Goal: Task Accomplishment & Management: Complete application form

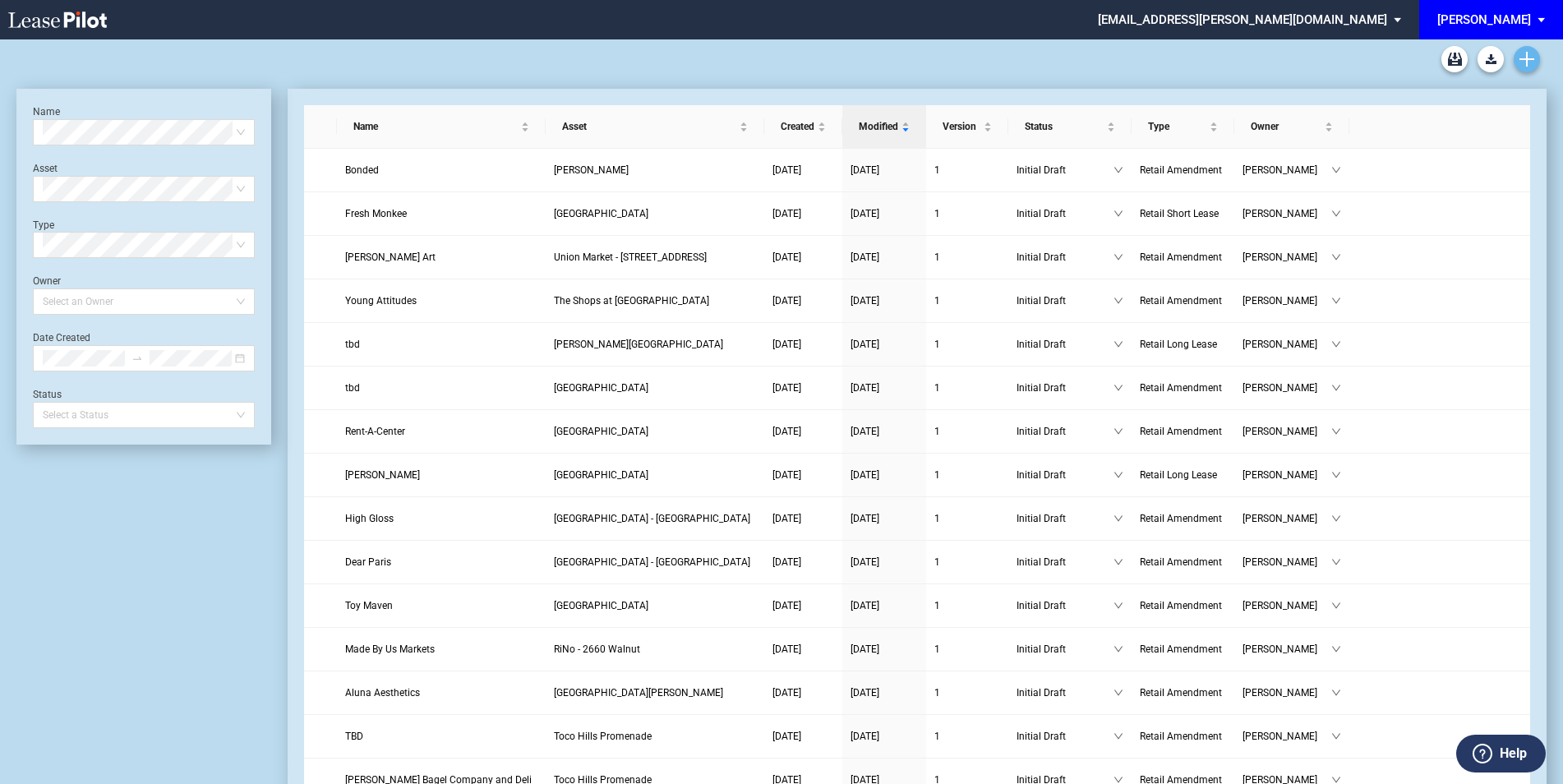
click at [1529, 53] on icon "Create new document" at bounding box center [1527, 59] width 15 height 15
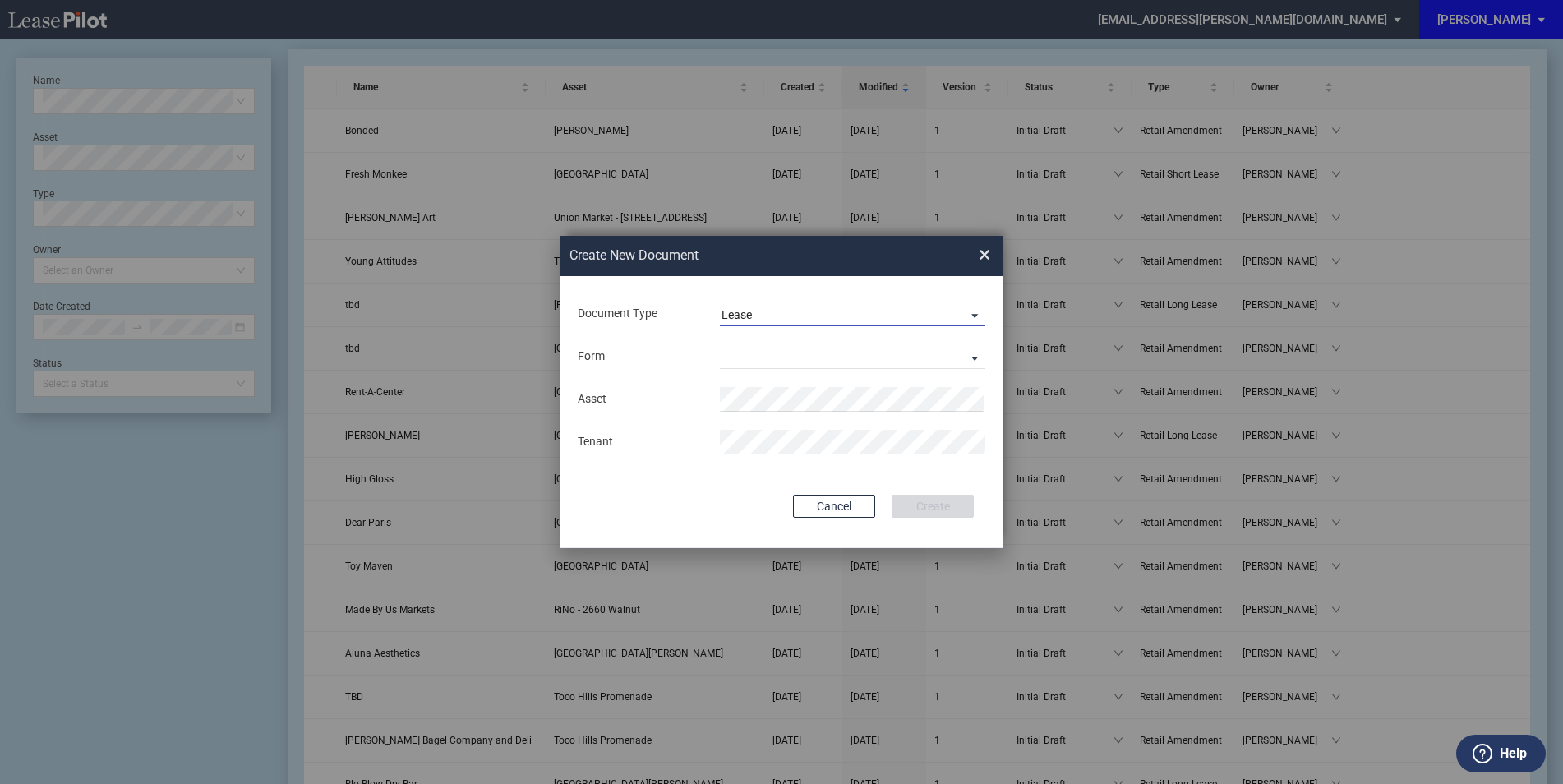
click at [827, 303] on md-select-value "Lease" at bounding box center [852, 313] width 266 height 24
click at [794, 344] on md-option "Amendment" at bounding box center [854, 354] width 291 height 39
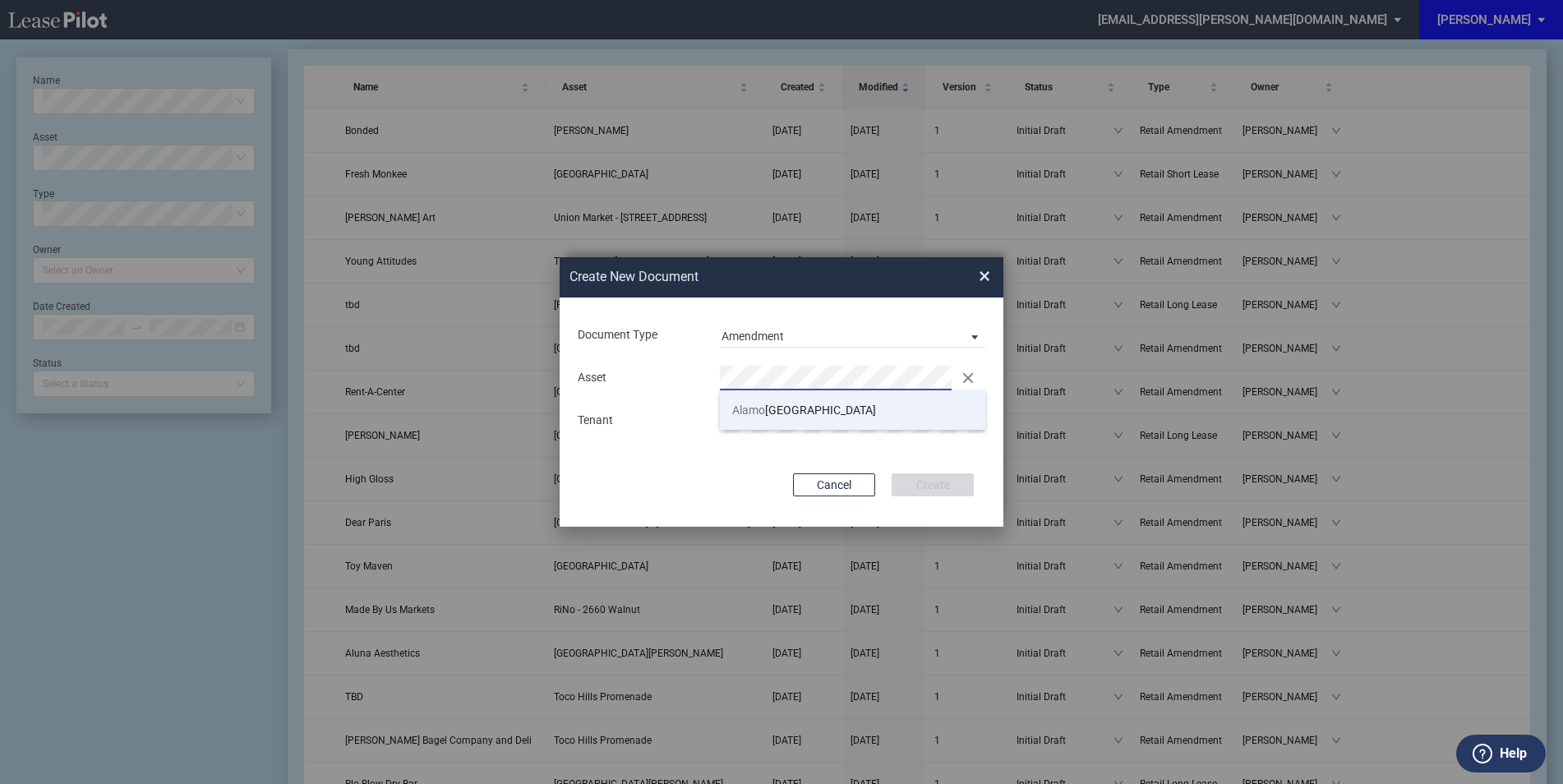
click at [768, 418] on li "Alamo Plaza Shopping Center" at bounding box center [852, 409] width 266 height 39
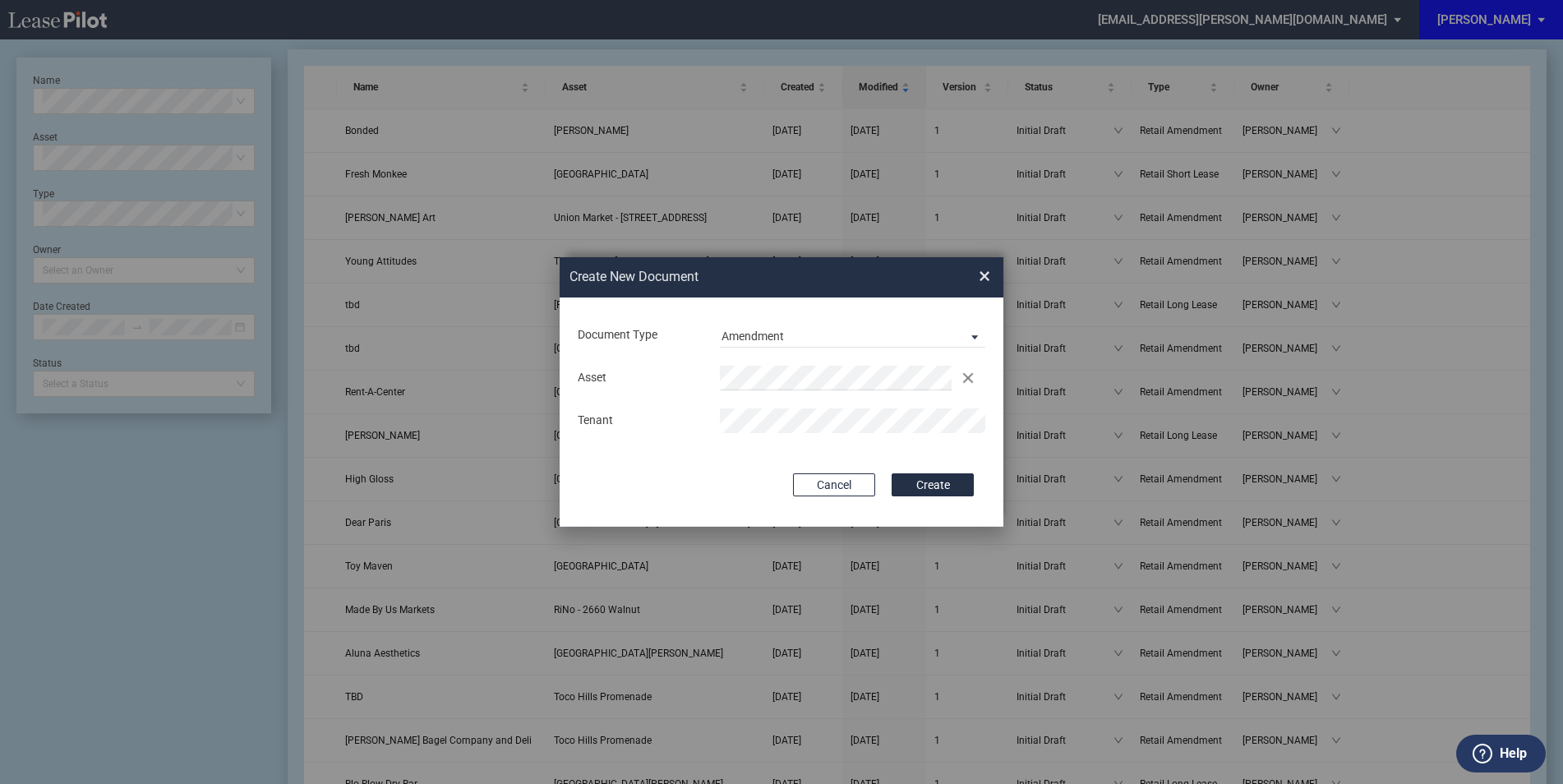
click at [780, 458] on div "Document Type Amendment Deal Type Retail Deal Type Retail Form Retail Amendment…" at bounding box center [782, 412] width 444 height 230
click at [923, 485] on button "Create" at bounding box center [933, 485] width 83 height 23
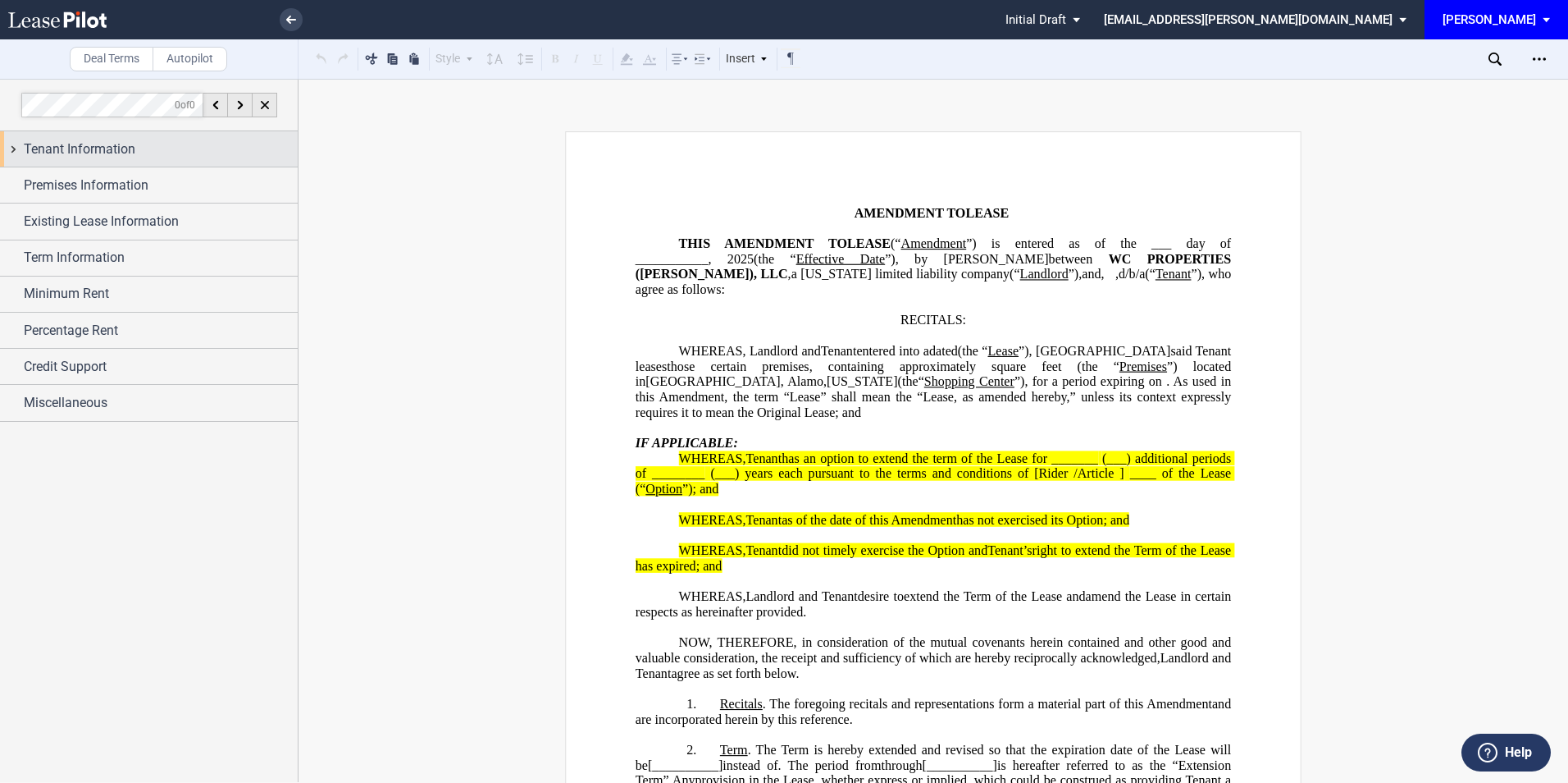
drag, startPoint x: 128, startPoint y: 150, endPoint x: 115, endPoint y: 145, distance: 13.9
click at [128, 150] on span "Tenant Information" at bounding box center [79, 150] width 111 height 20
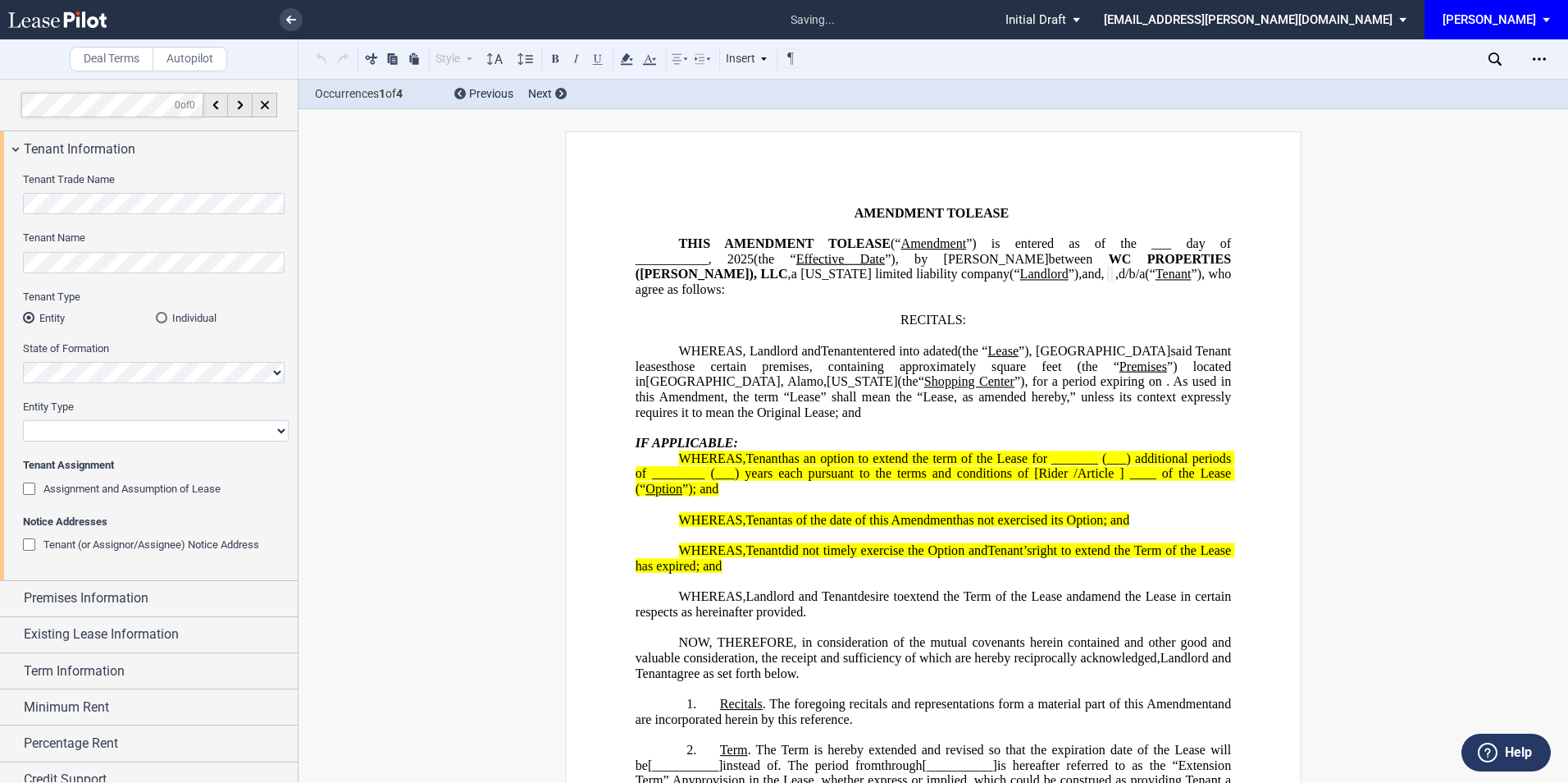
click at [82, 430] on select "Corporation Limited Liability Company General Partnership Limited Partnership O…" at bounding box center [155, 431] width 265 height 22
select select "Other"
click at [23, 420] on select "Corporation Limited Liability Company General Partnership Limited Partnership O…" at bounding box center [155, 431] width 265 height 22
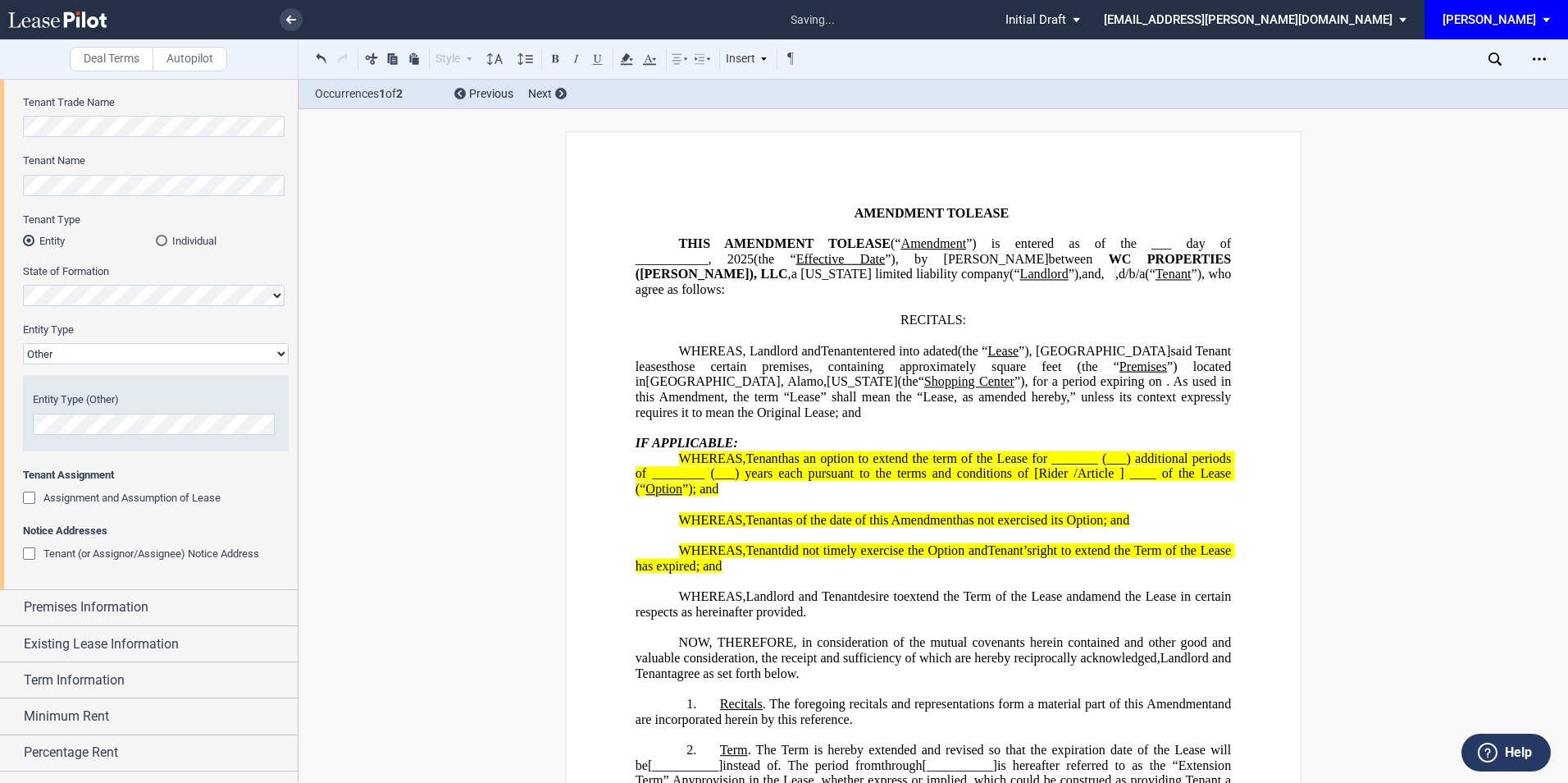
scroll to position [109, 0]
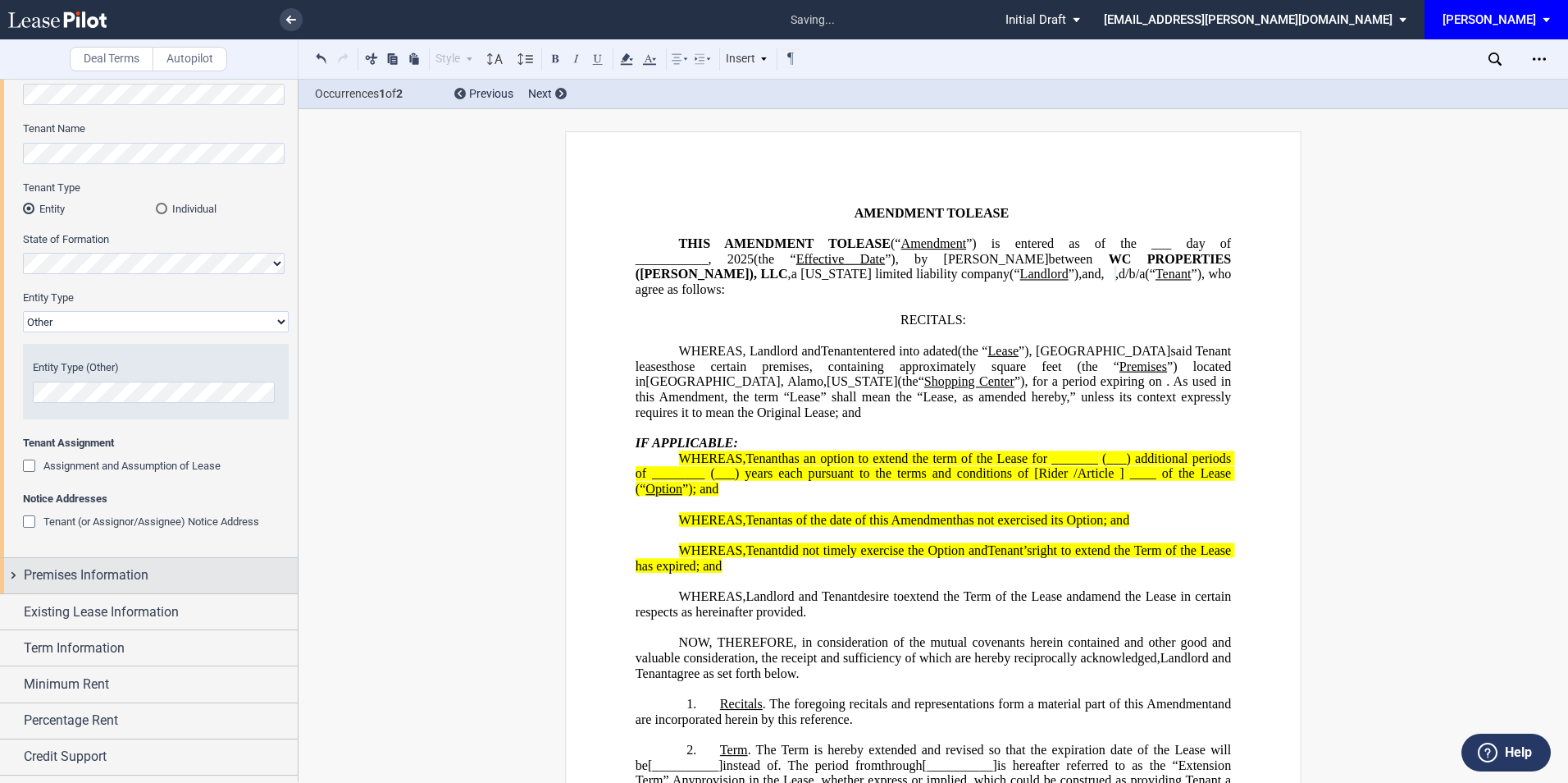
click at [148, 586] on div "Premises Information" at bounding box center [149, 575] width 298 height 35
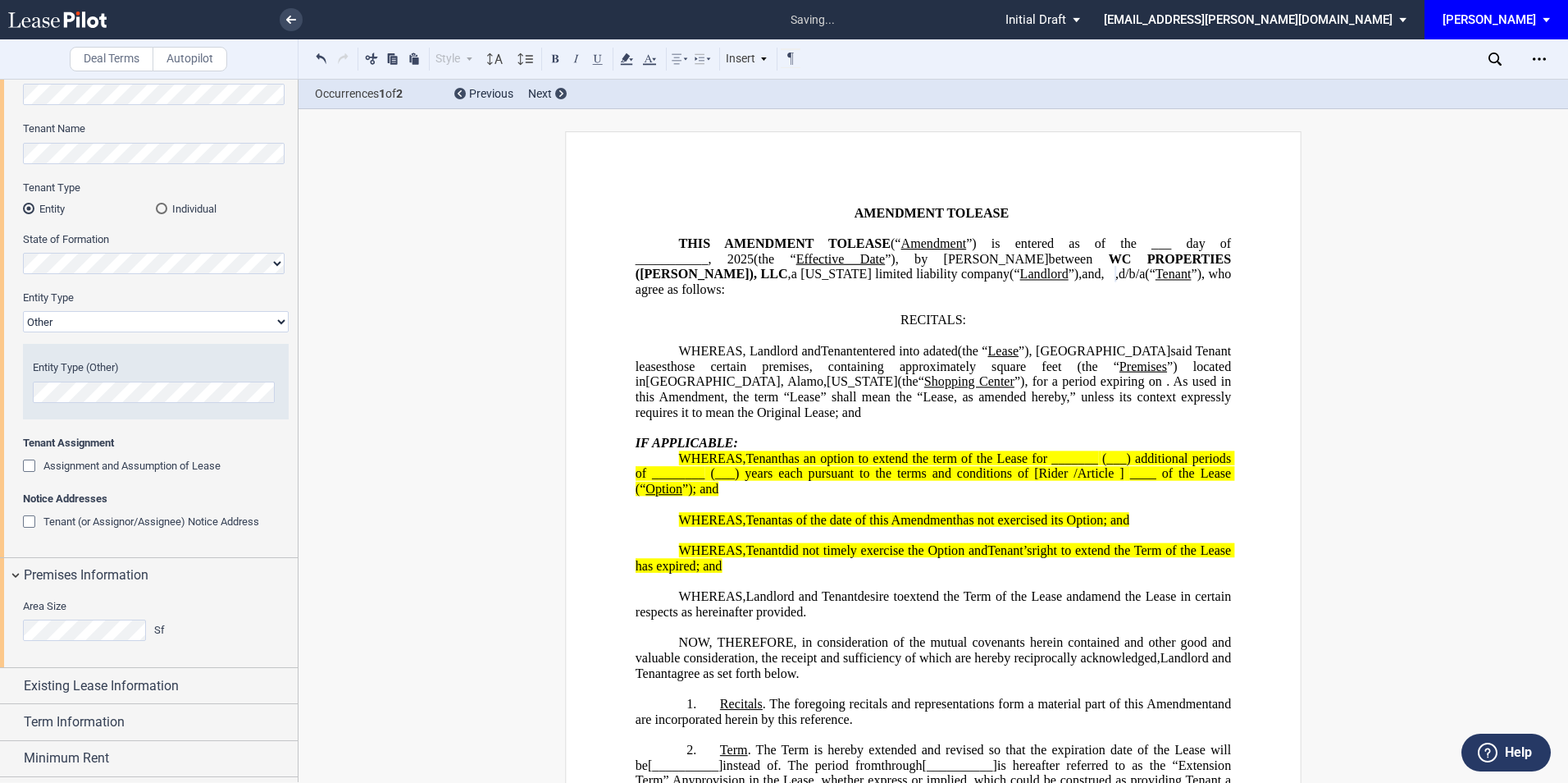
click at [84, 619] on div "Area Size Sf" at bounding box center [96, 620] width 147 height 42
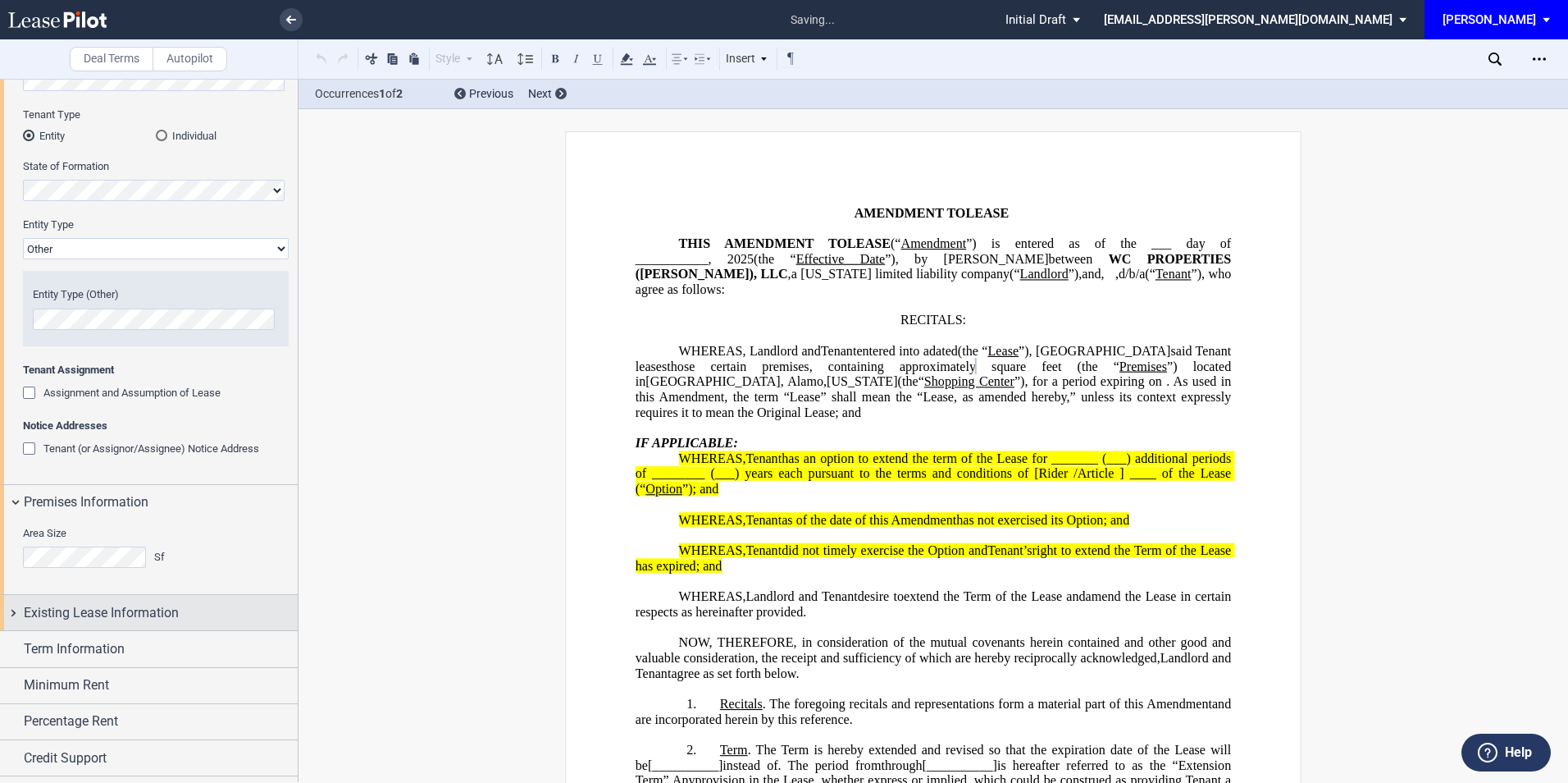
scroll to position [213, 0]
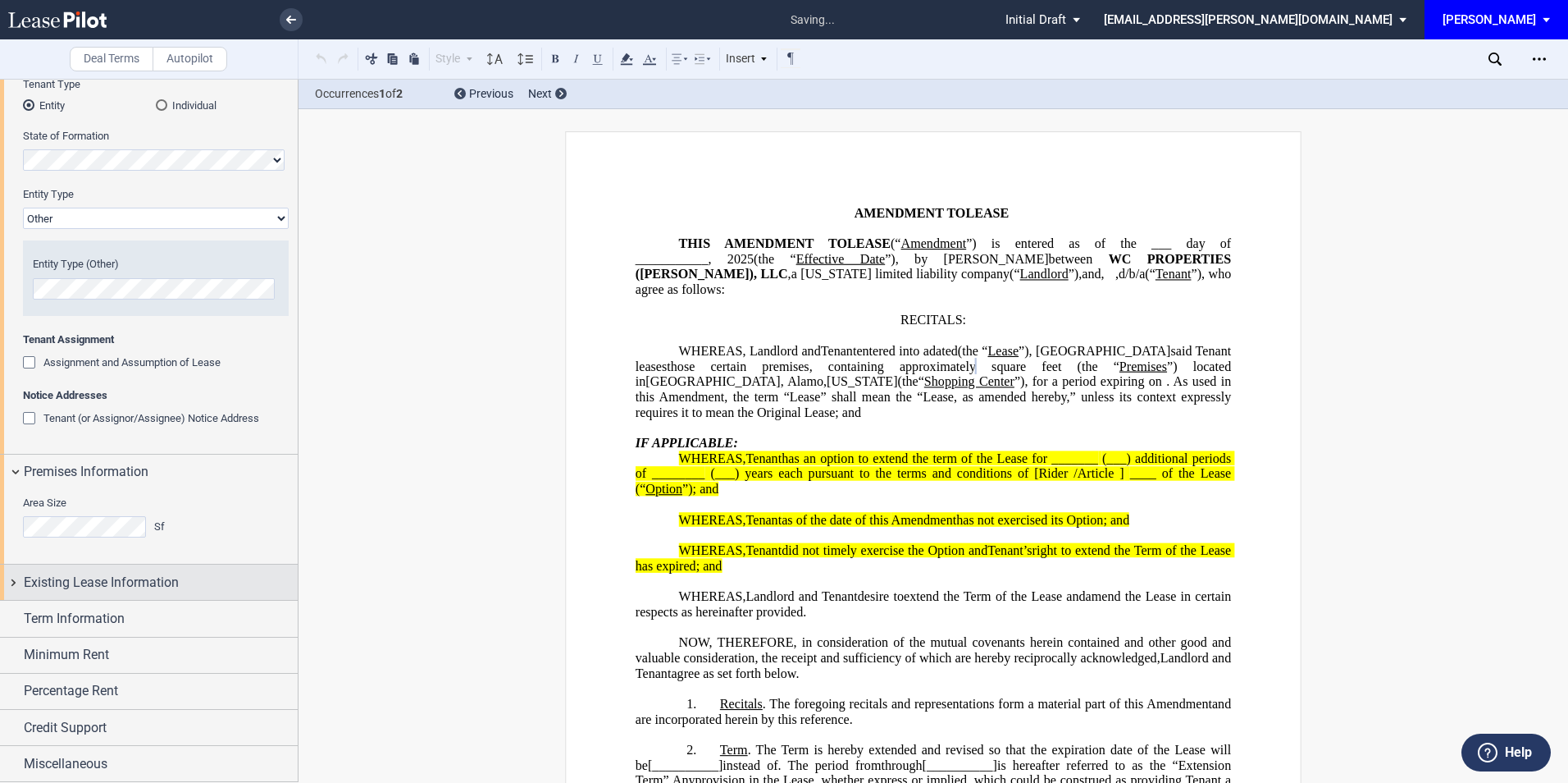
click at [98, 578] on span "Existing Lease Information" at bounding box center [101, 583] width 155 height 20
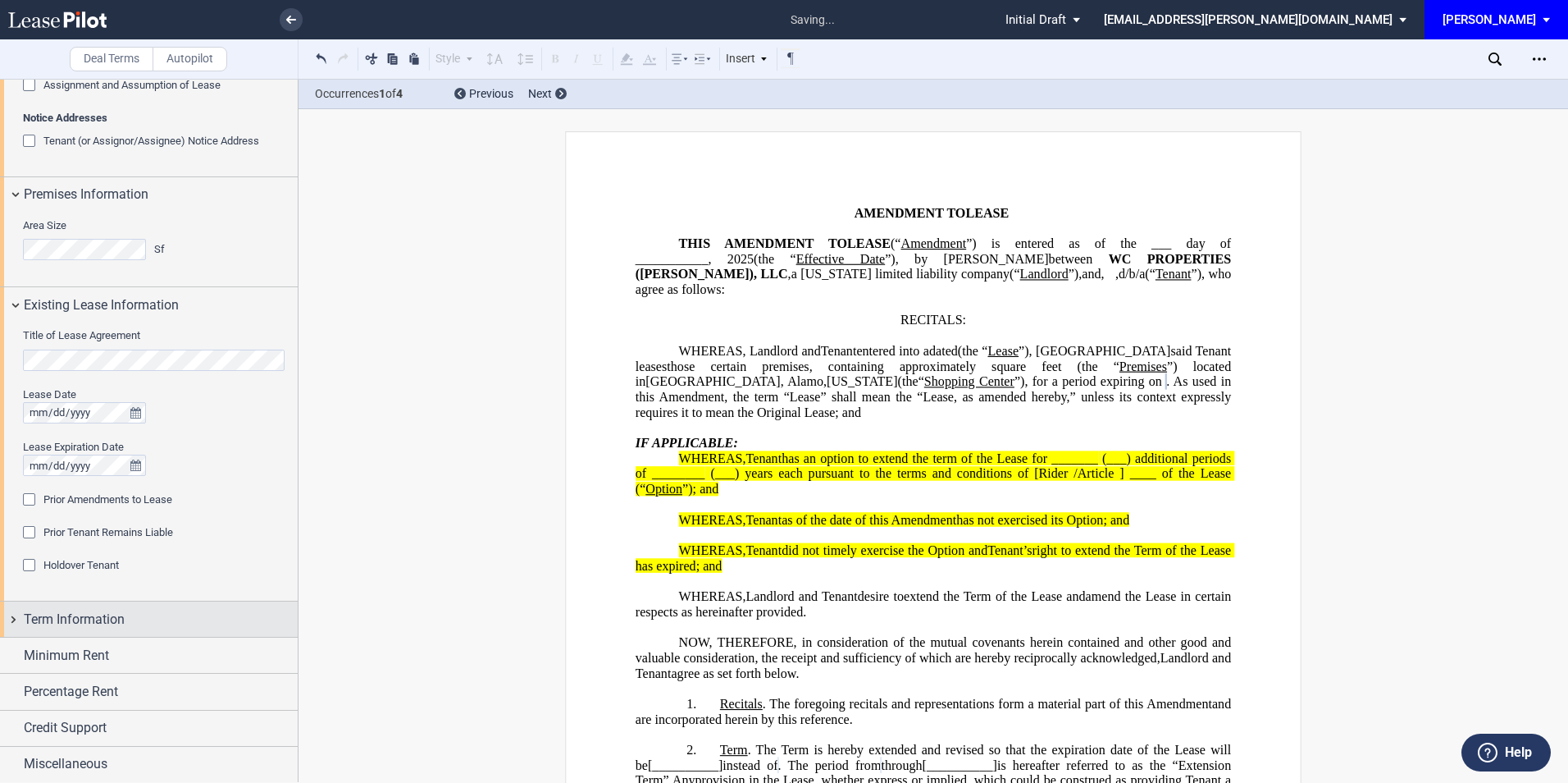
scroll to position [491, 0]
click at [8, 616] on div "Term Information" at bounding box center [149, 618] width 298 height 35
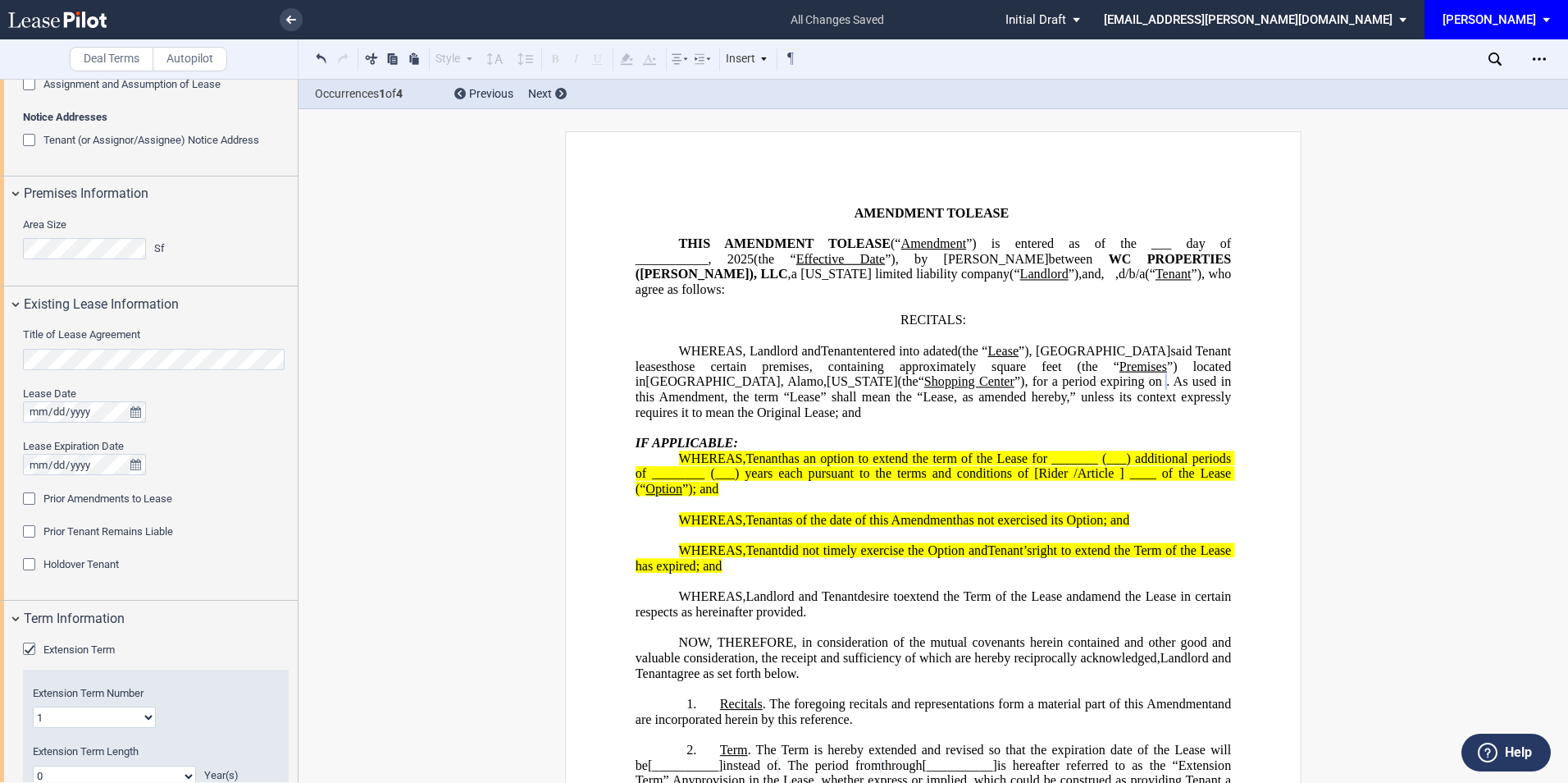
click at [29, 646] on div "Extension Term" at bounding box center [31, 651] width 16 height 16
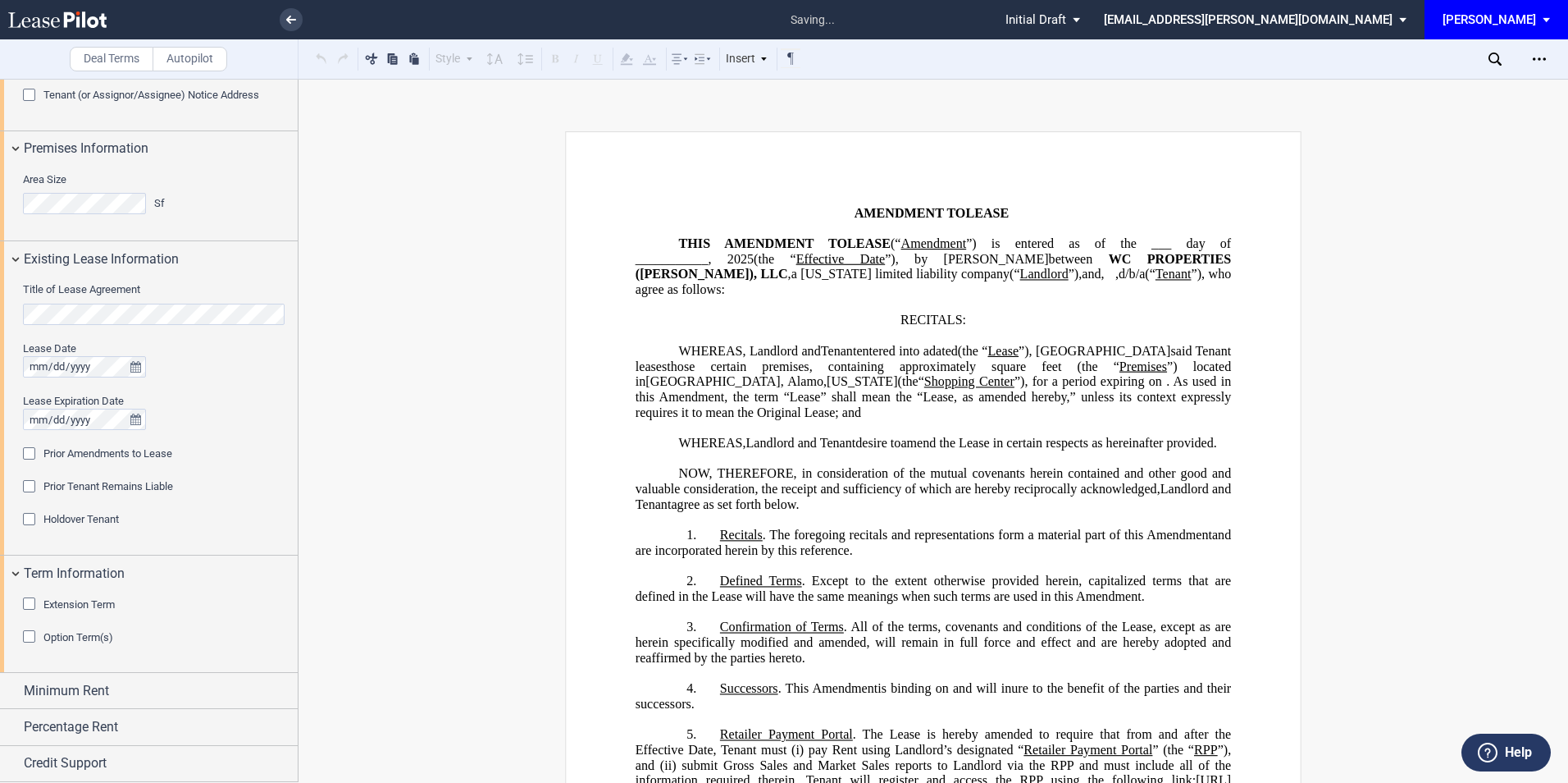
scroll to position [572, 0]
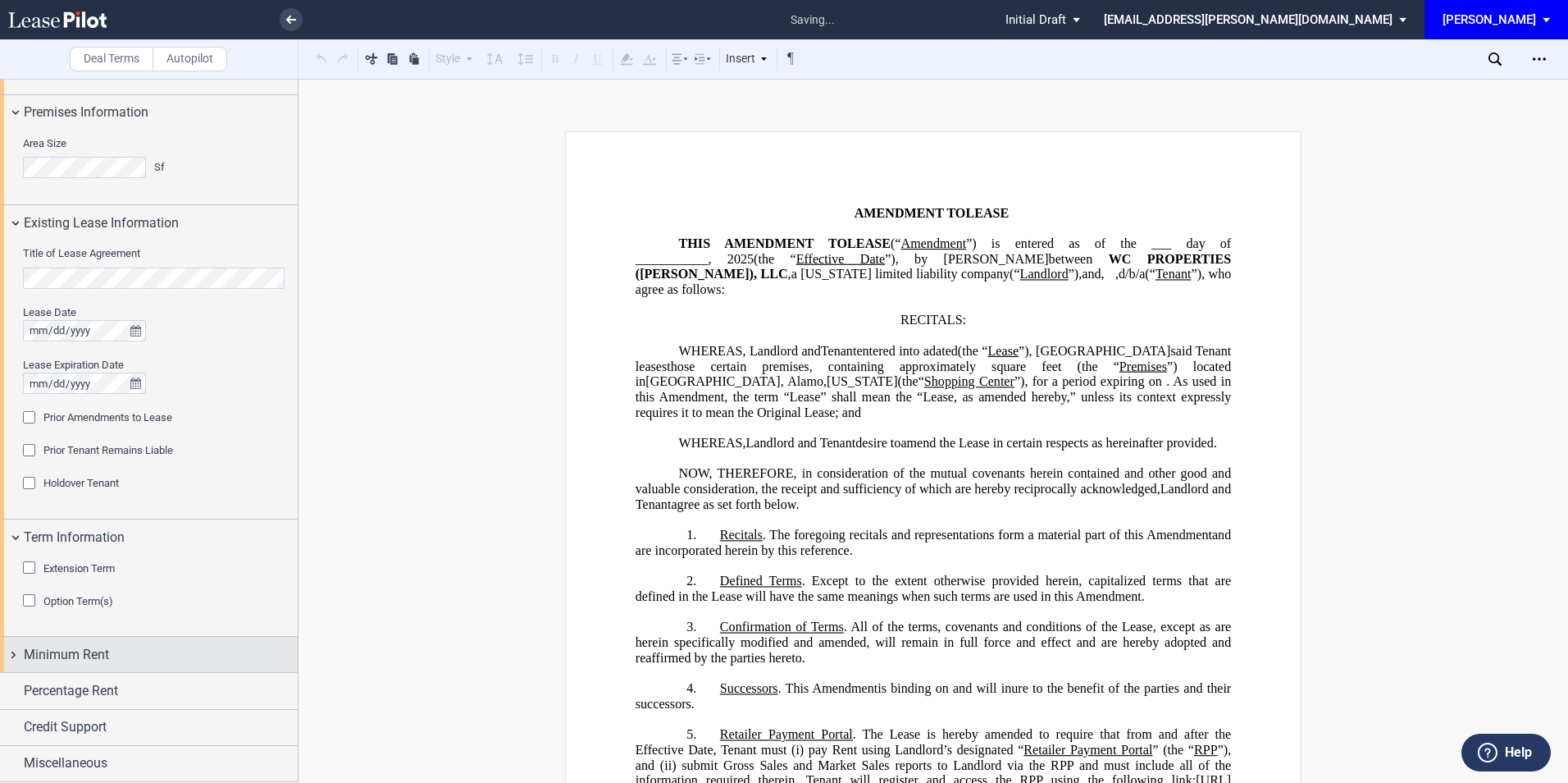
click at [72, 653] on span "Minimum Rent" at bounding box center [66, 655] width 85 height 20
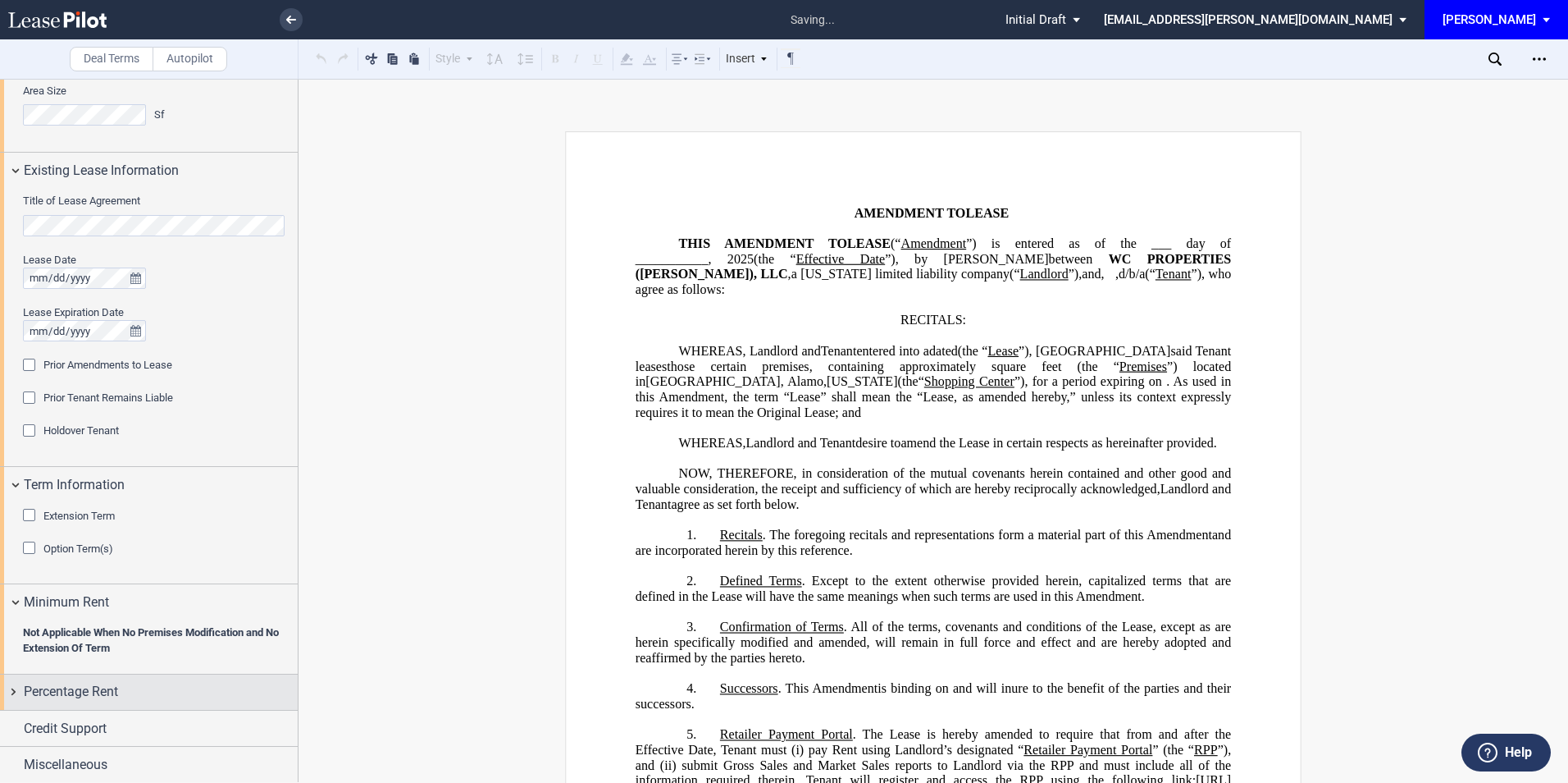
click at [82, 690] on span "Percentage Rent" at bounding box center [71, 692] width 94 height 20
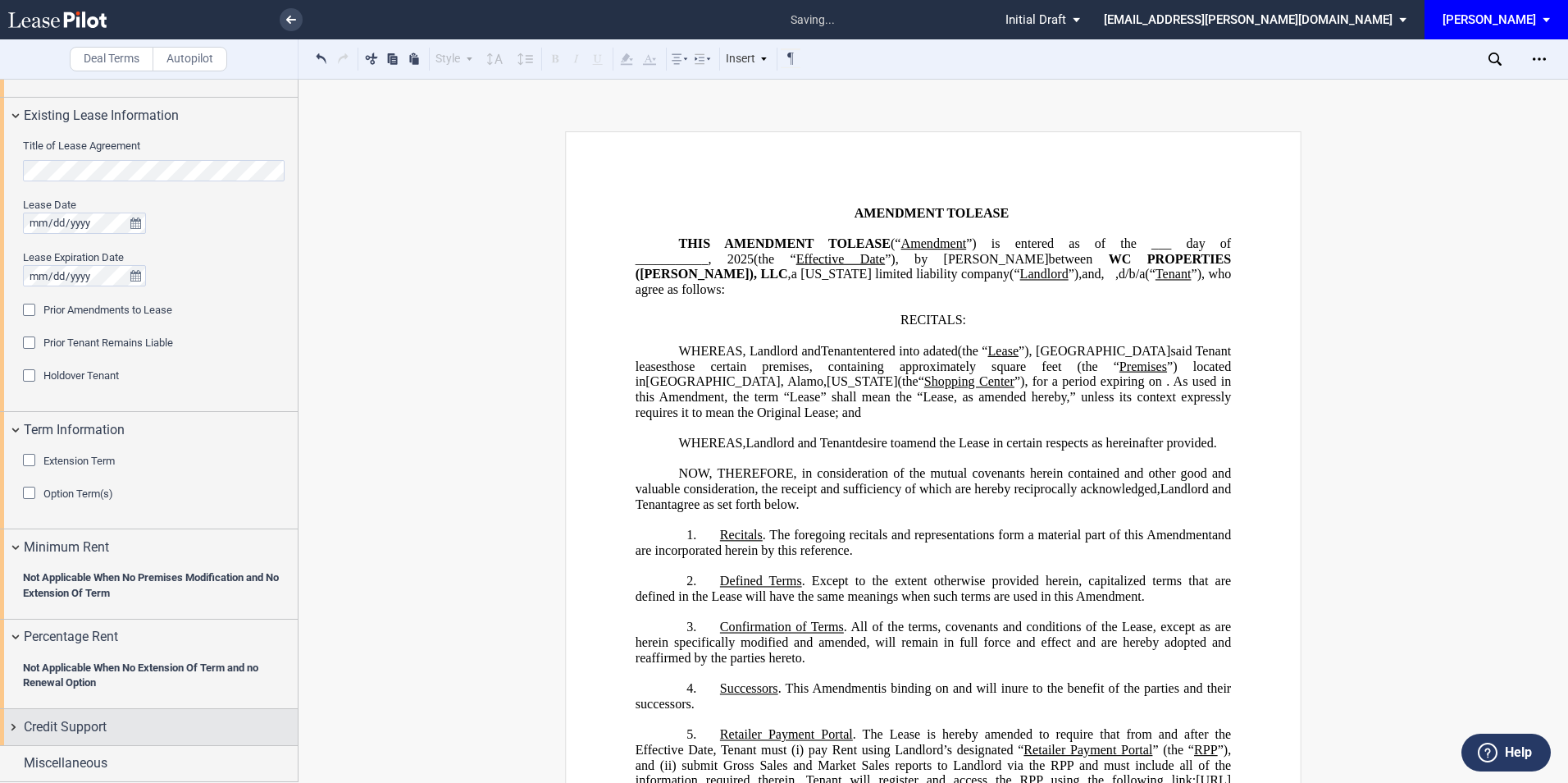
click at [65, 729] on span "Credit Support" at bounding box center [64, 727] width 82 height 20
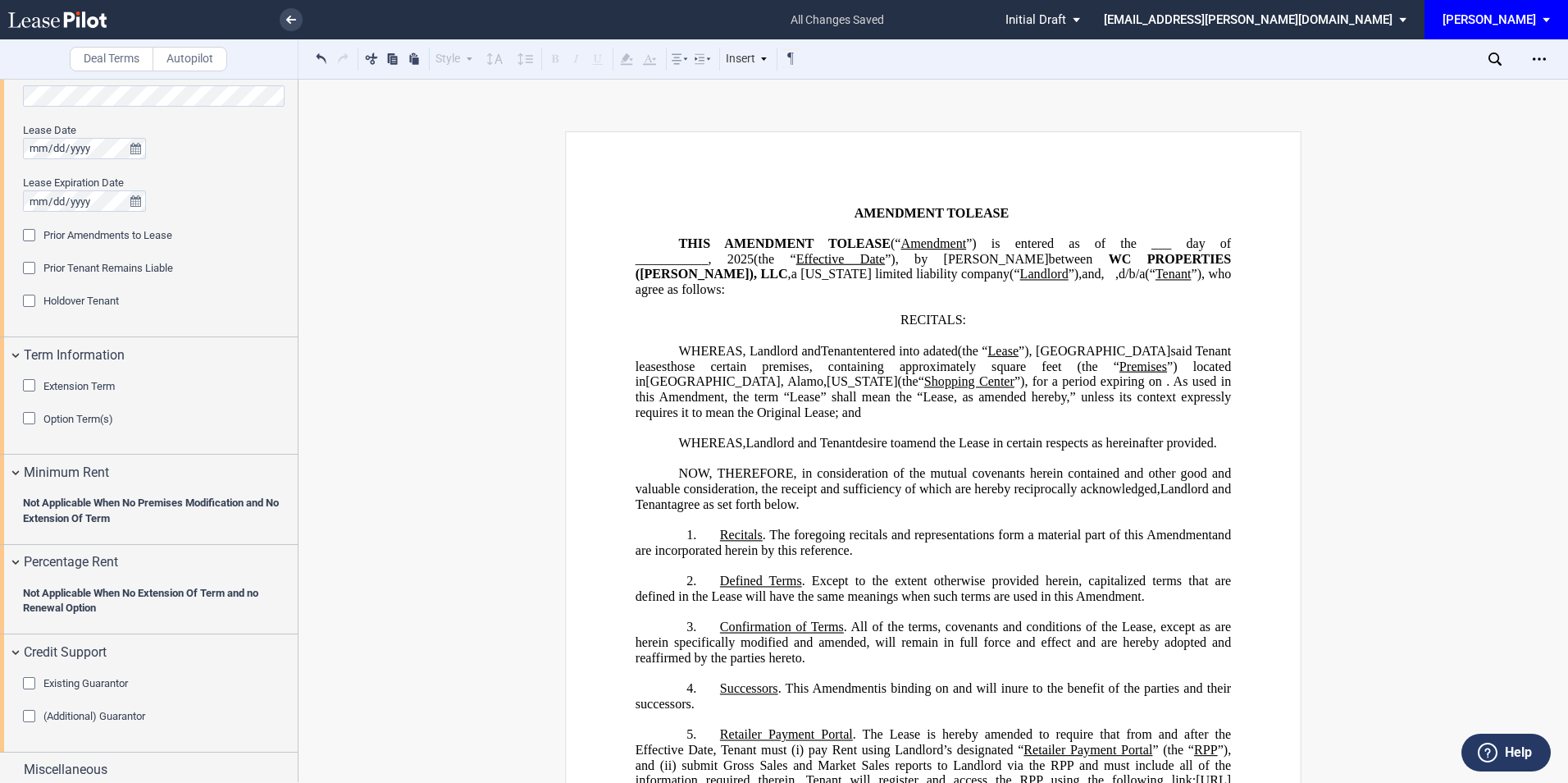
scroll to position [760, 0]
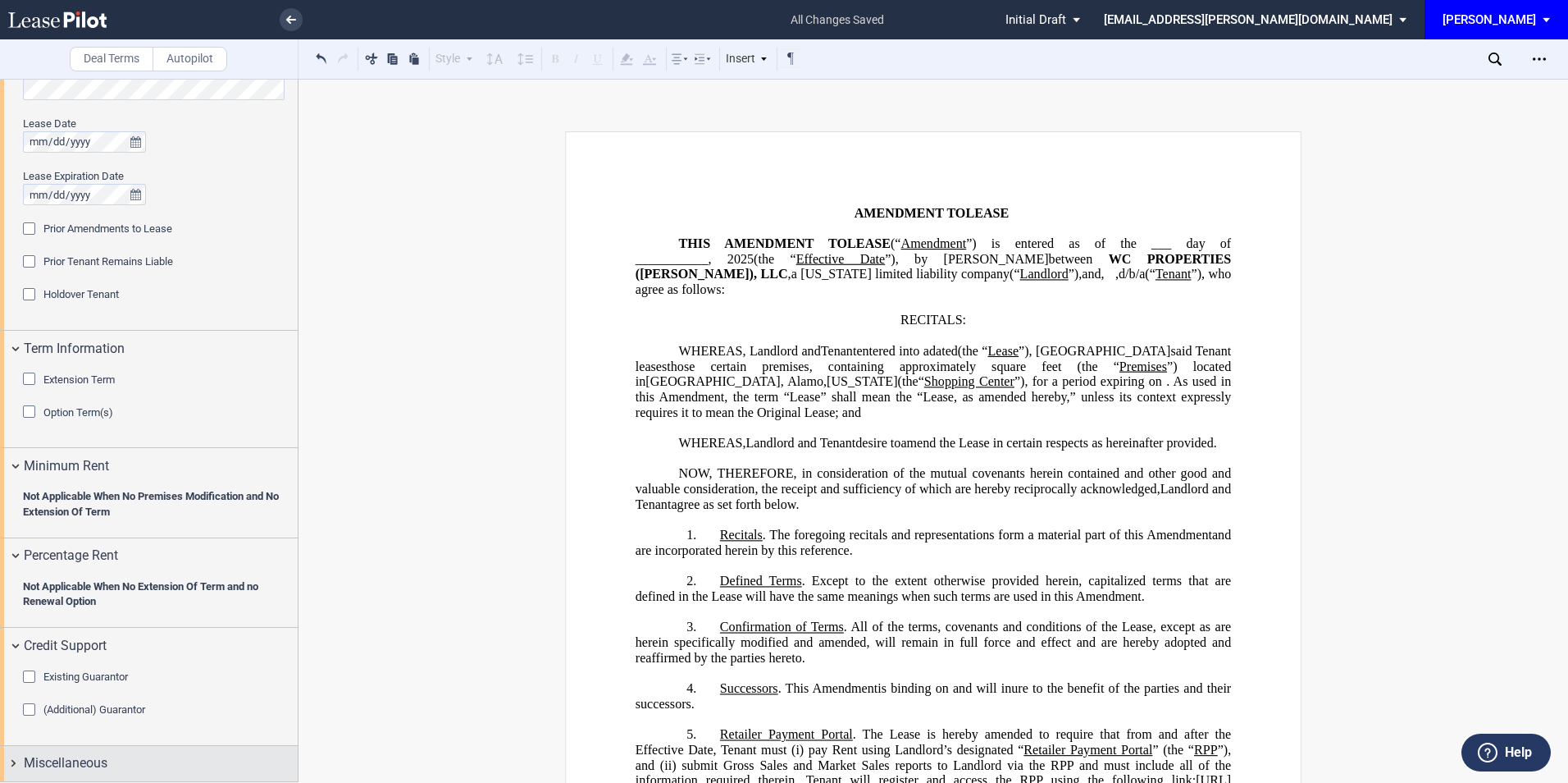
click at [86, 757] on span "Miscellaneous" at bounding box center [65, 763] width 83 height 20
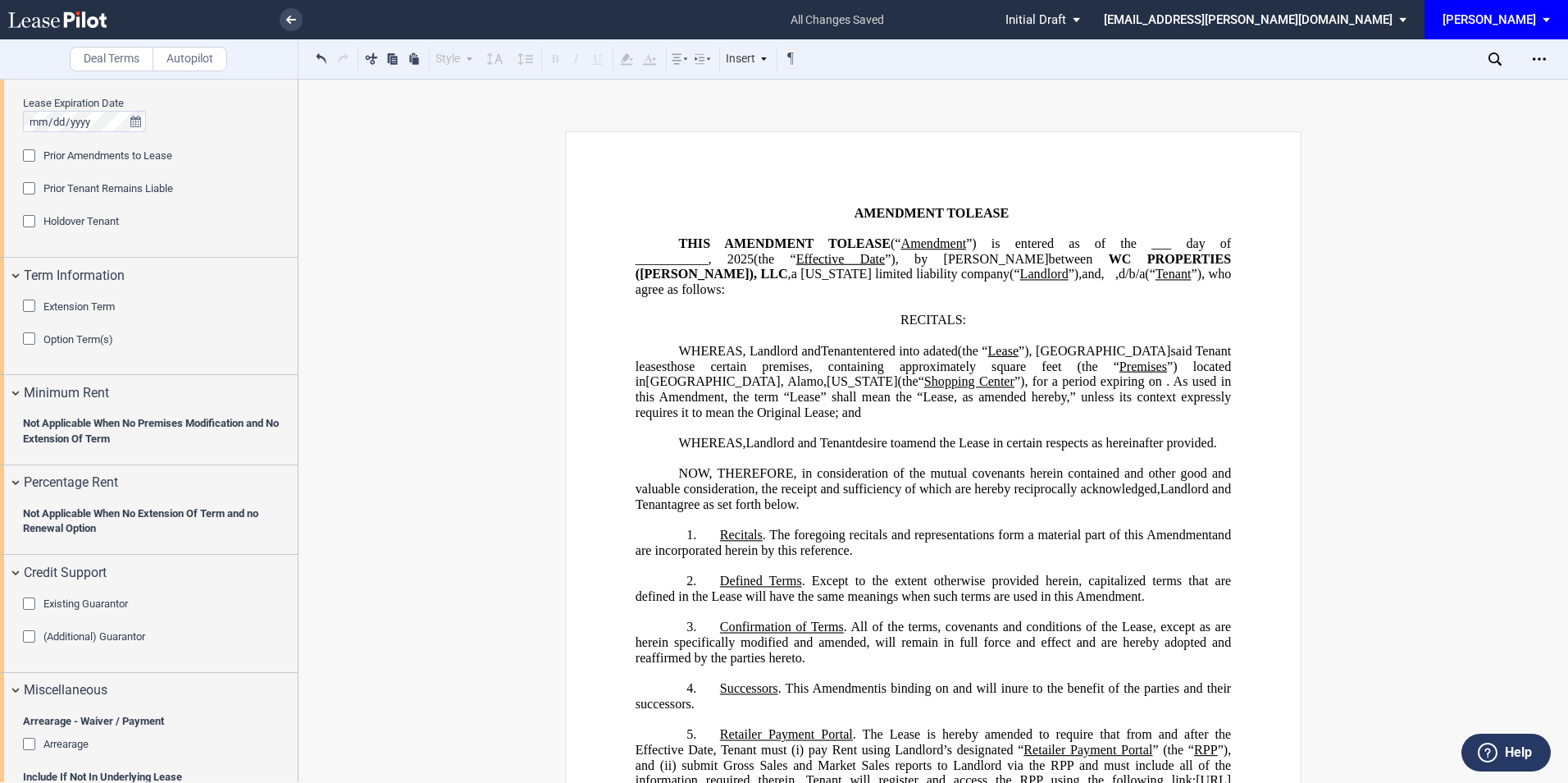
scroll to position [1089, 0]
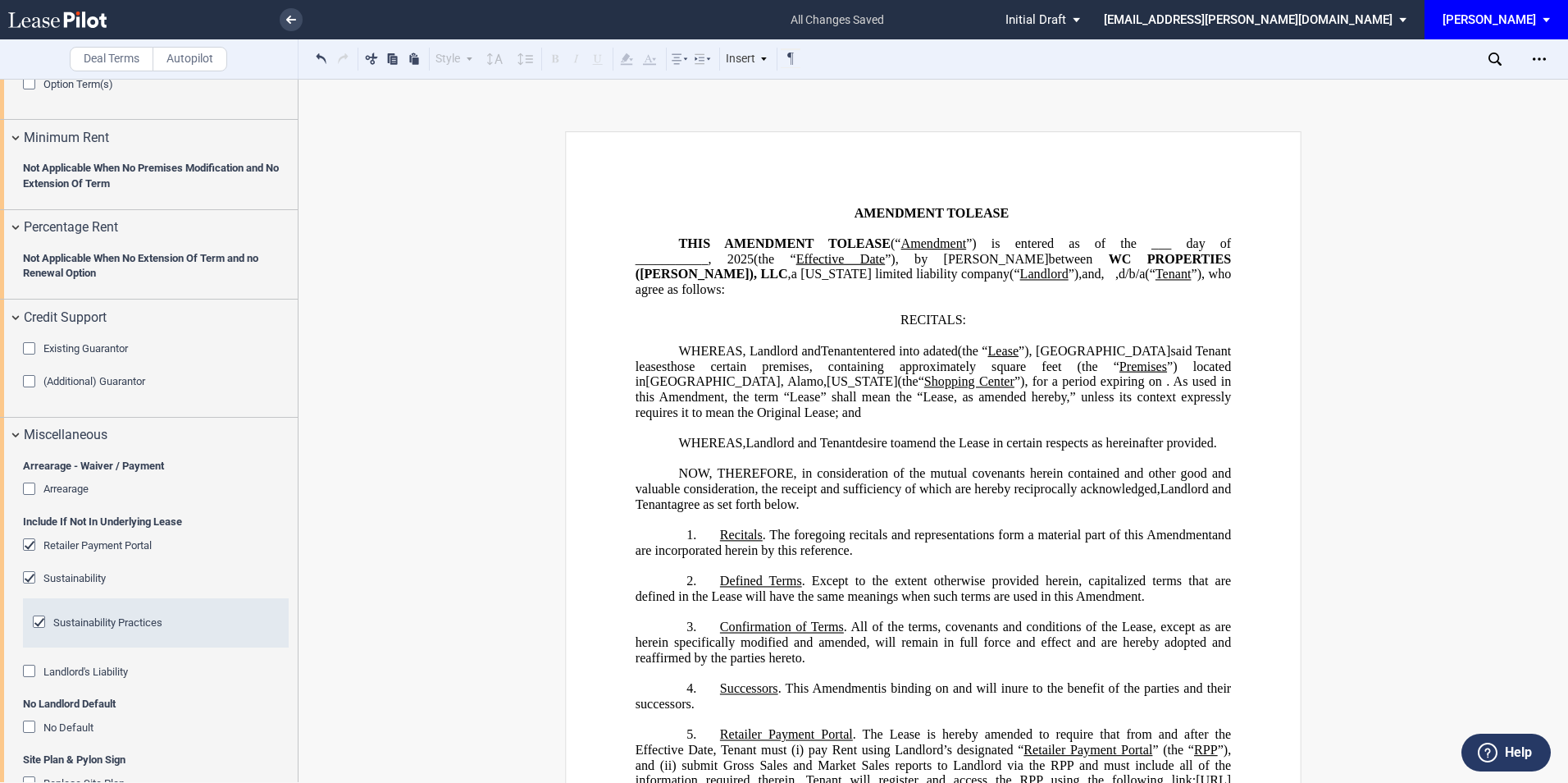
click at [27, 543] on div "Retailer Payment Portal" at bounding box center [31, 546] width 16 height 16
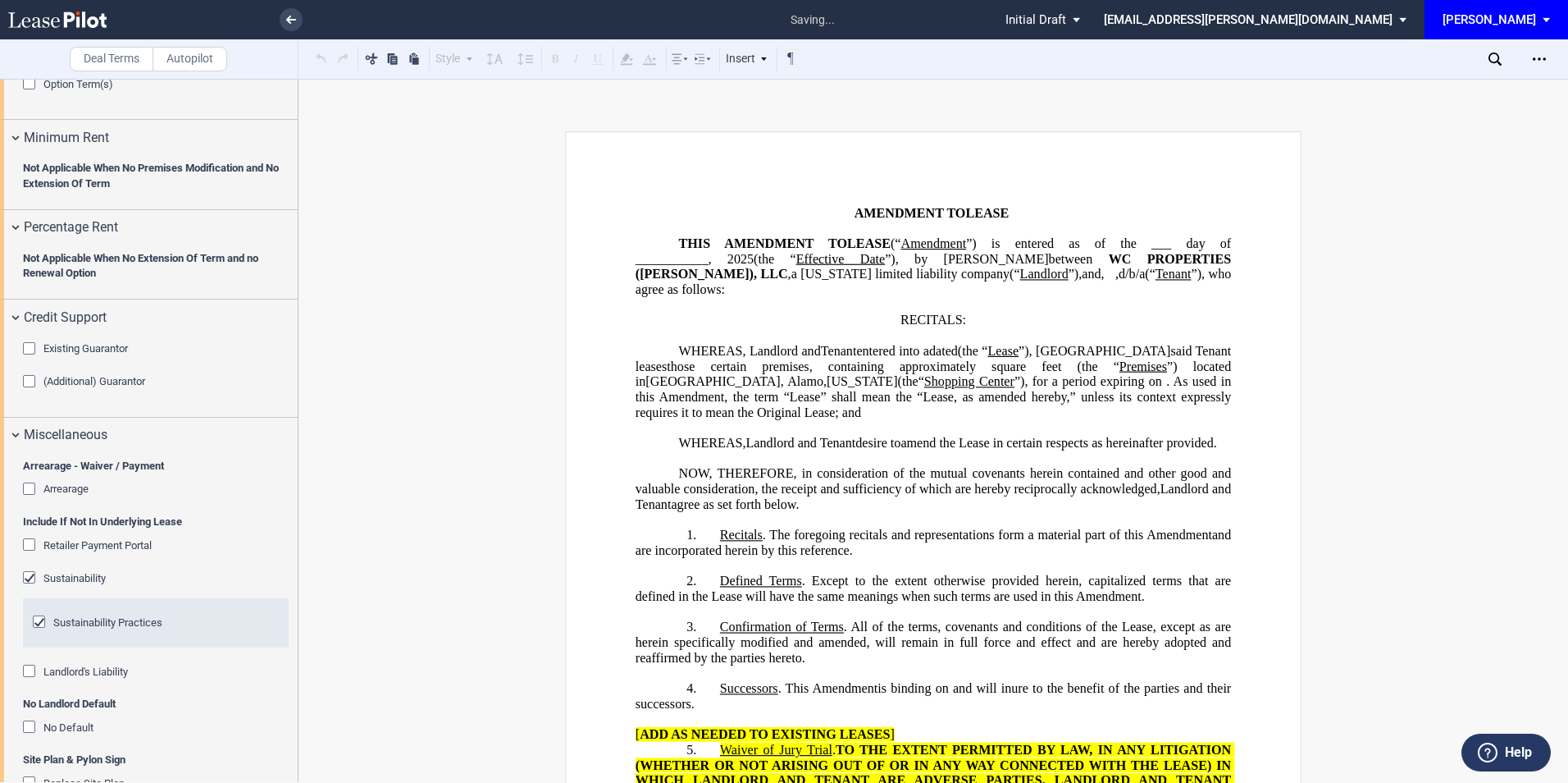
click at [27, 579] on div "Sustainability" at bounding box center [31, 579] width 16 height 16
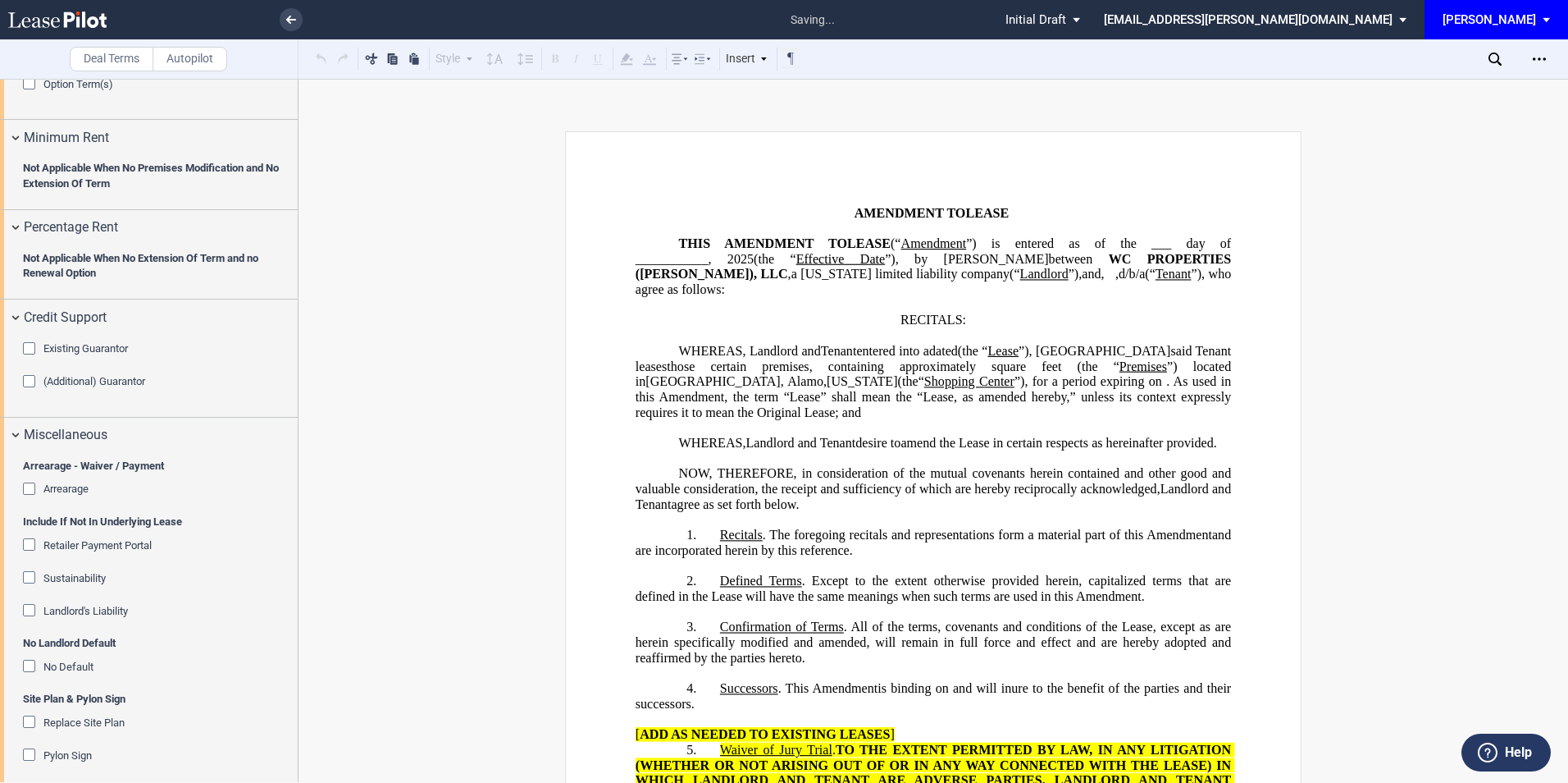
click at [28, 668] on div "No Default" at bounding box center [31, 668] width 16 height 16
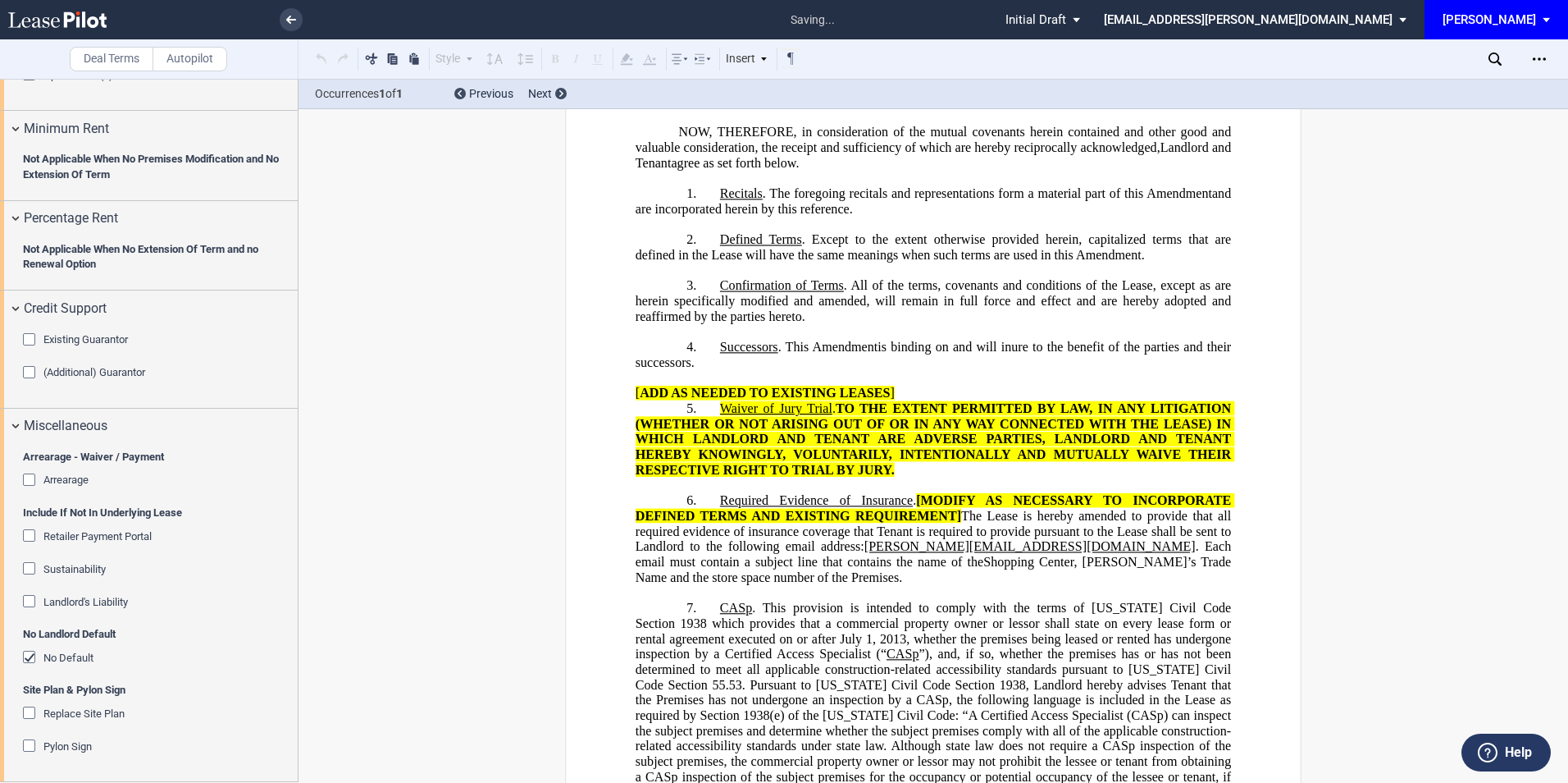
scroll to position [0, 0]
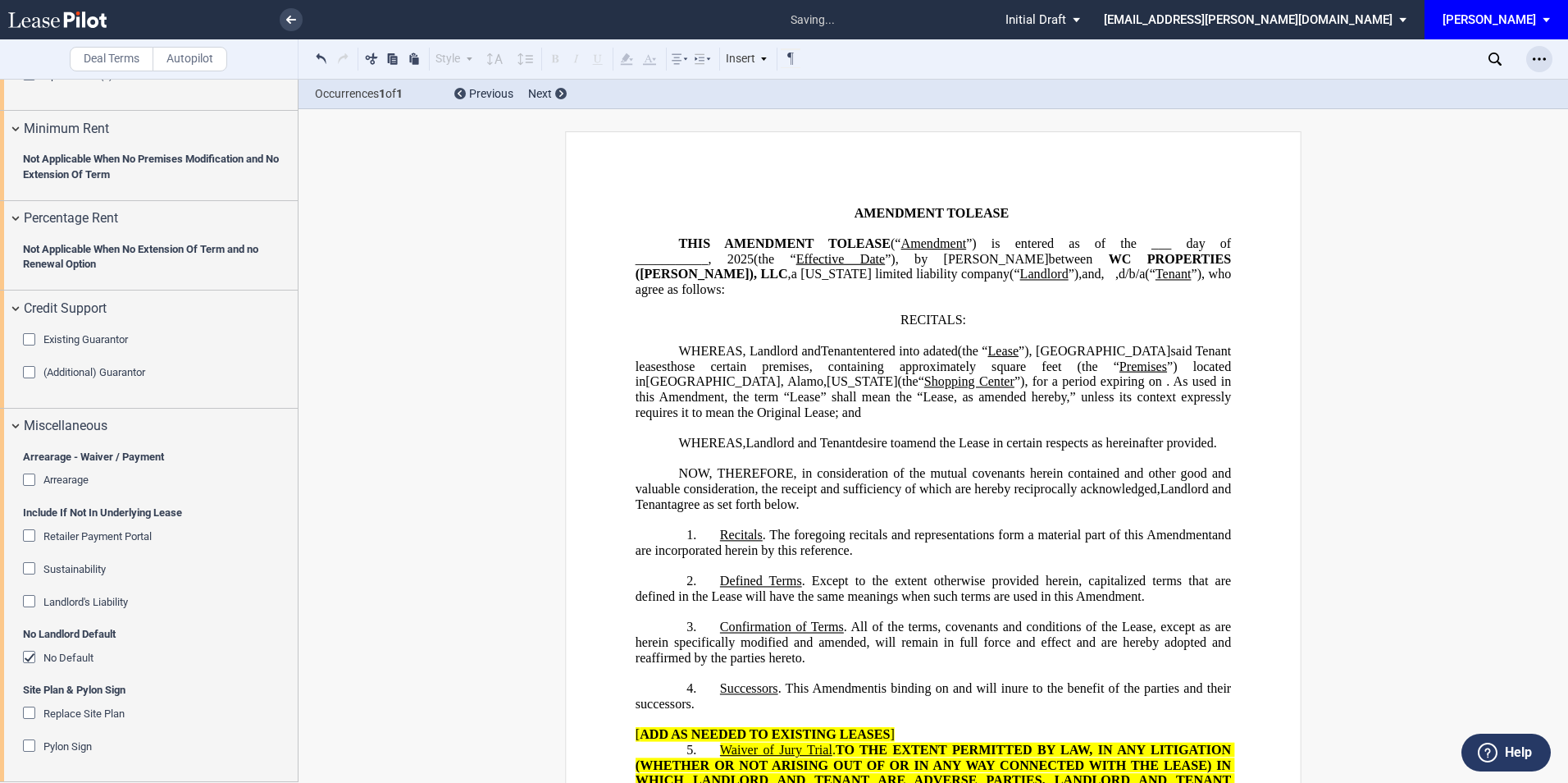
click at [1539, 53] on icon "Open Lease options menu" at bounding box center [1540, 59] width 13 height 13
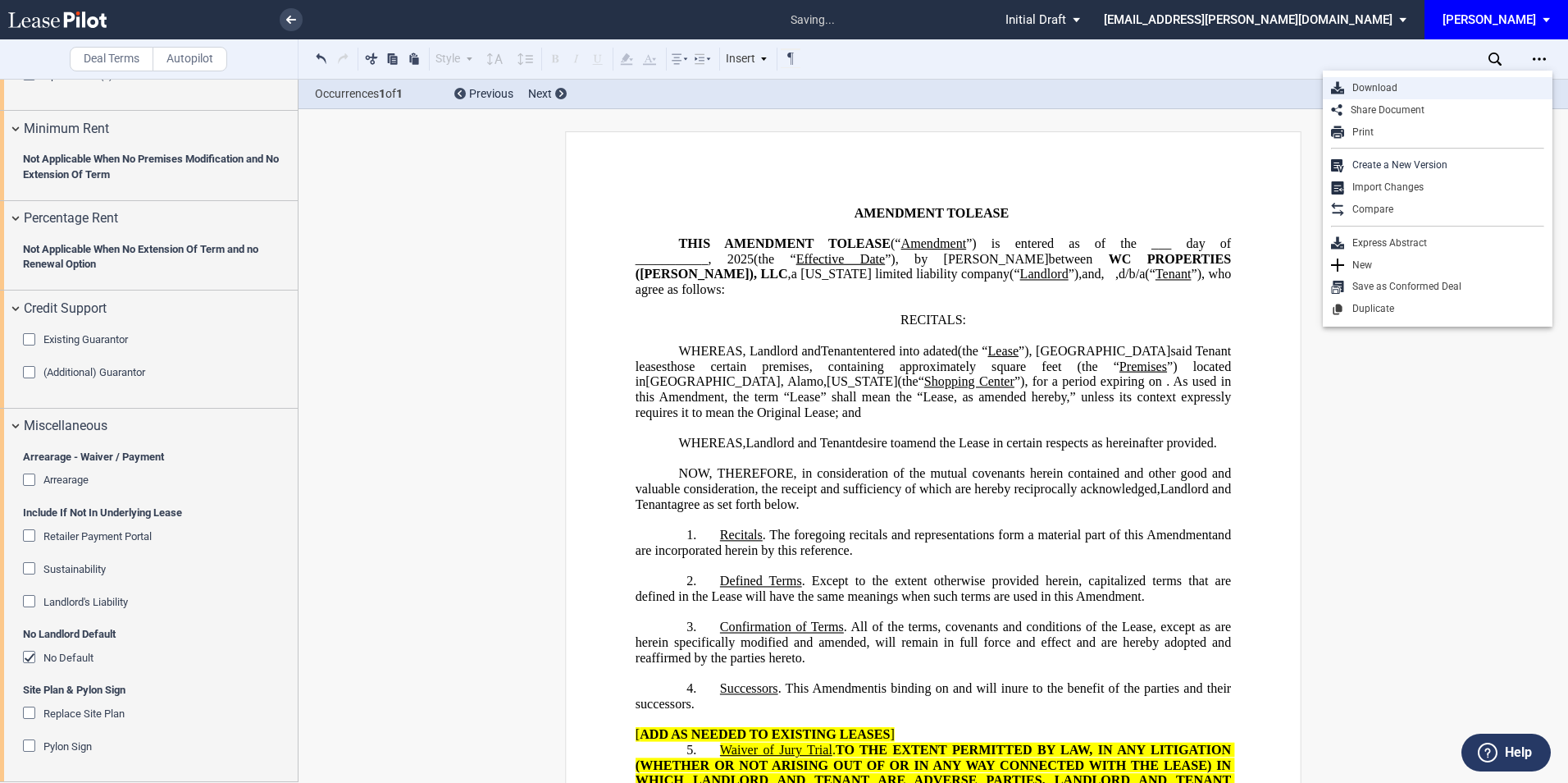
click at [1361, 83] on div "Download" at bounding box center [1444, 88] width 200 height 14
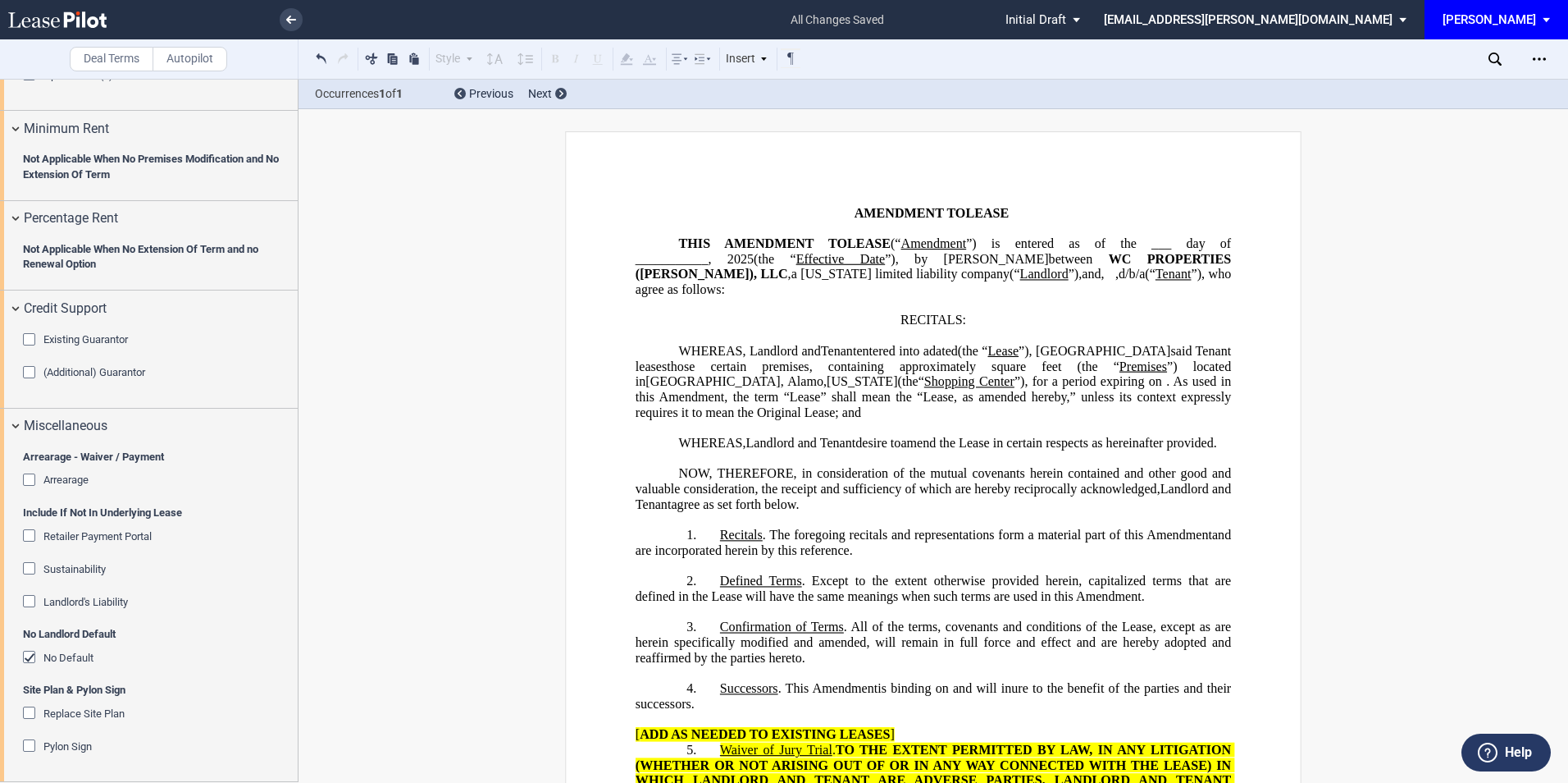
scroll to position [661, 0]
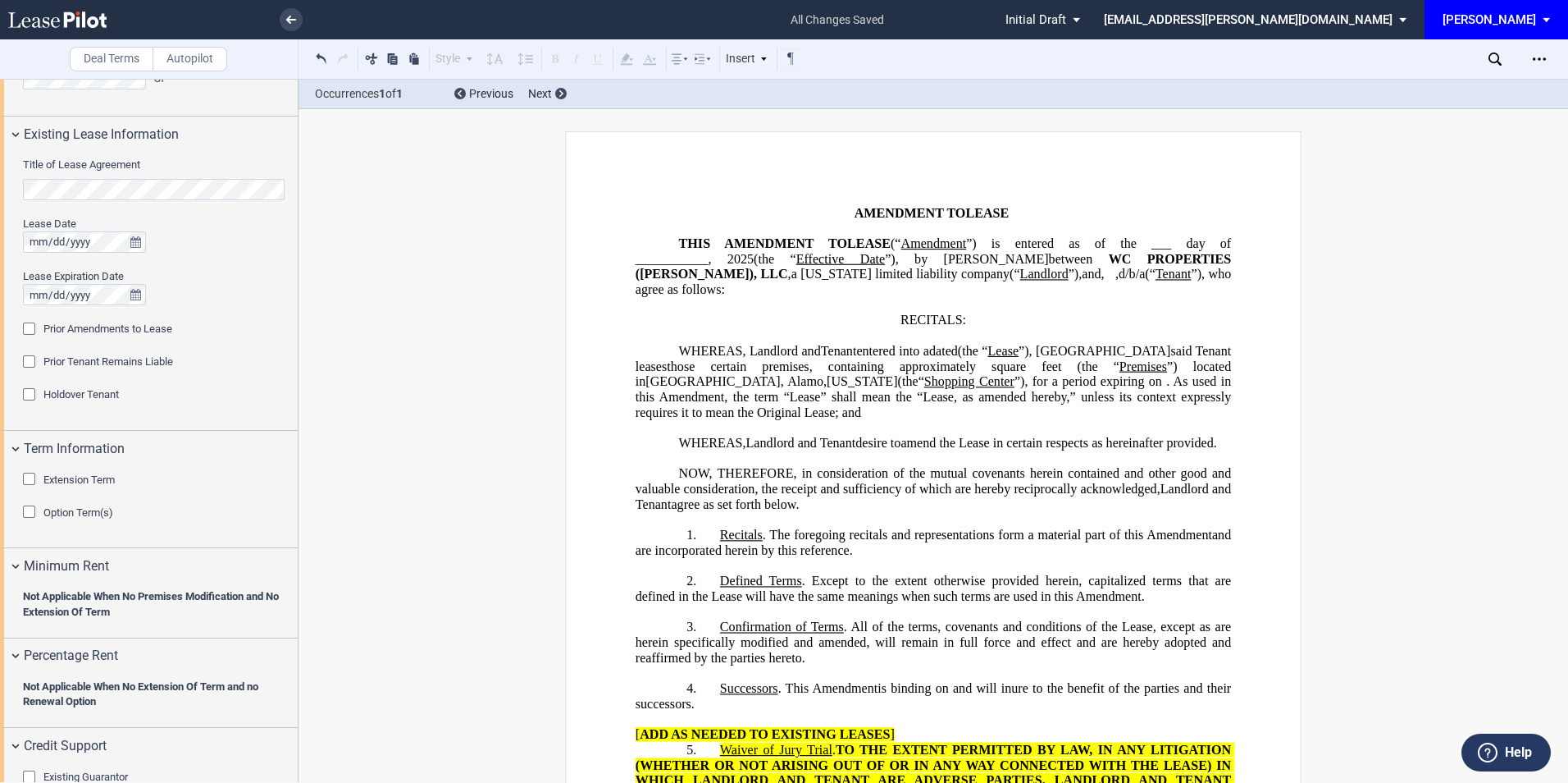
click at [30, 392] on div "Holdover Tenant" at bounding box center [31, 396] width 16 height 16
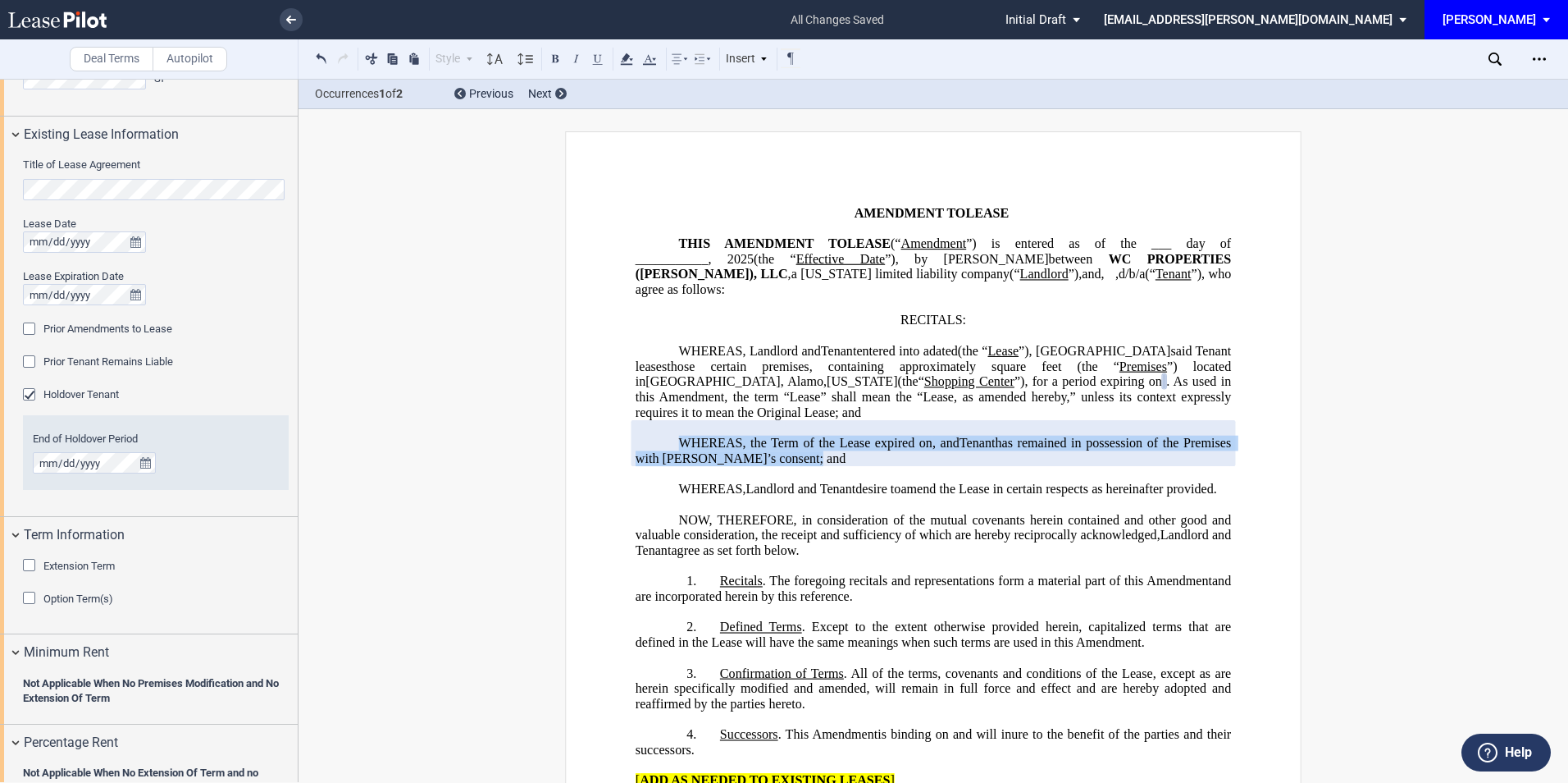
drag, startPoint x: 675, startPoint y: 440, endPoint x: 873, endPoint y: 458, distance: 198.8
click at [873, 458] on p "WHEREAS, the Term of the Lease expired on ﻿ ﻿ , and Assignor [PERSON_NAME] has …" at bounding box center [933, 451] width 595 height 31
drag, startPoint x: 873, startPoint y: 458, endPoint x: 842, endPoint y: 450, distance: 32.0
copy p "WHEREAS, the Term of the Lease expired on ﻿ ﻿ , and Assignor Tenant"
